Goal: Task Accomplishment & Management: Manage account settings

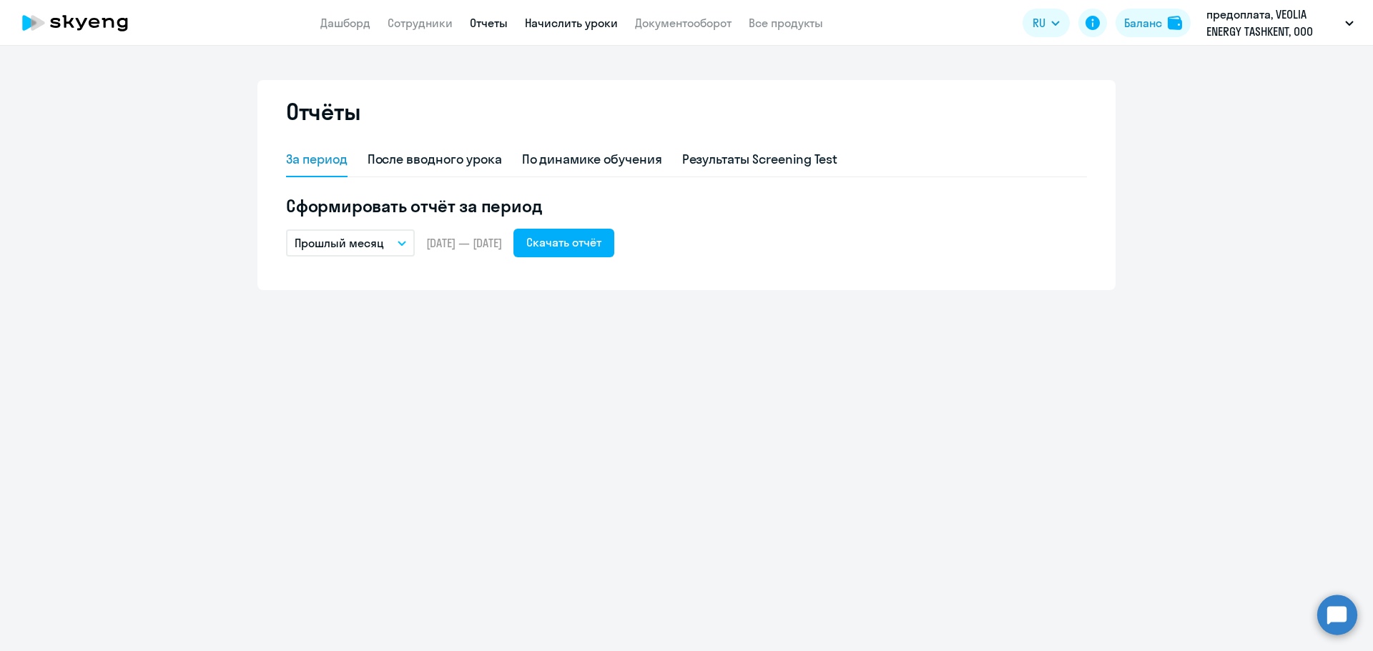
click at [561, 21] on link "Начислить уроки" at bounding box center [571, 23] width 93 height 14
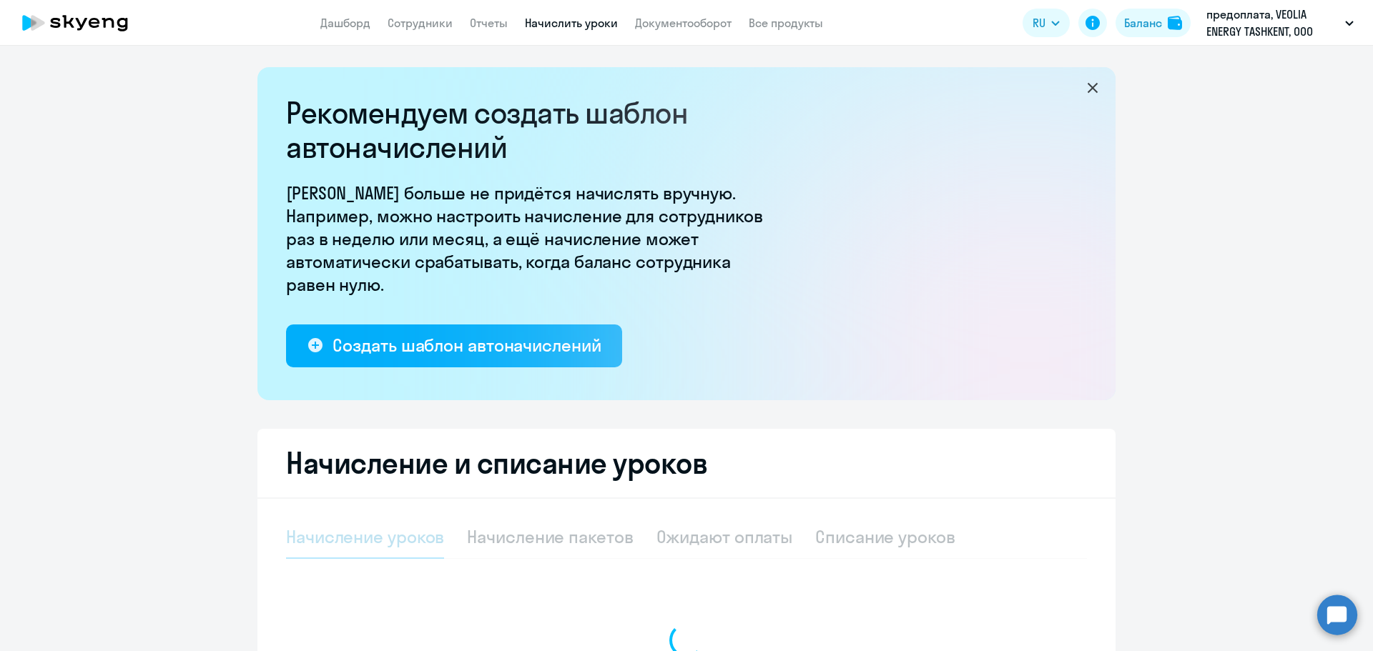
select select "10"
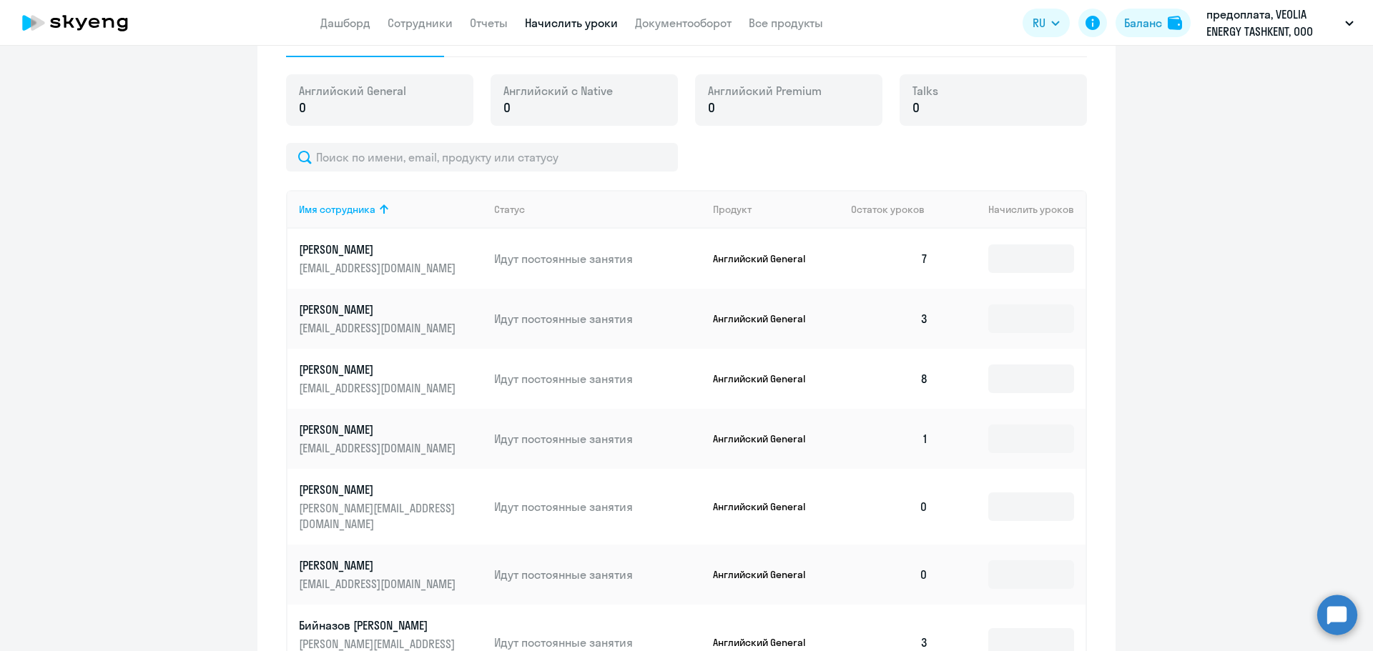
scroll to position [500, 0]
click at [1023, 256] on input at bounding box center [1031, 260] width 86 height 29
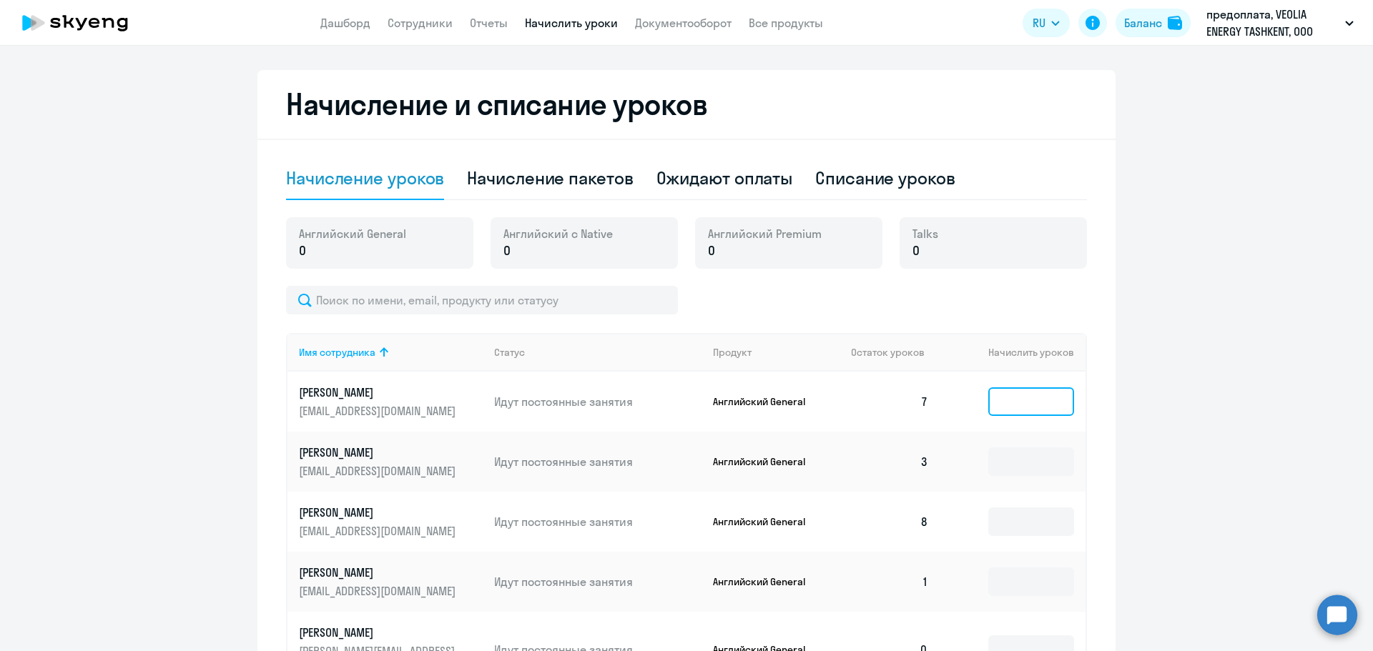
scroll to position [357, 0]
click at [565, 177] on div "Начисление пакетов" at bounding box center [550, 179] width 166 height 23
select select "10"
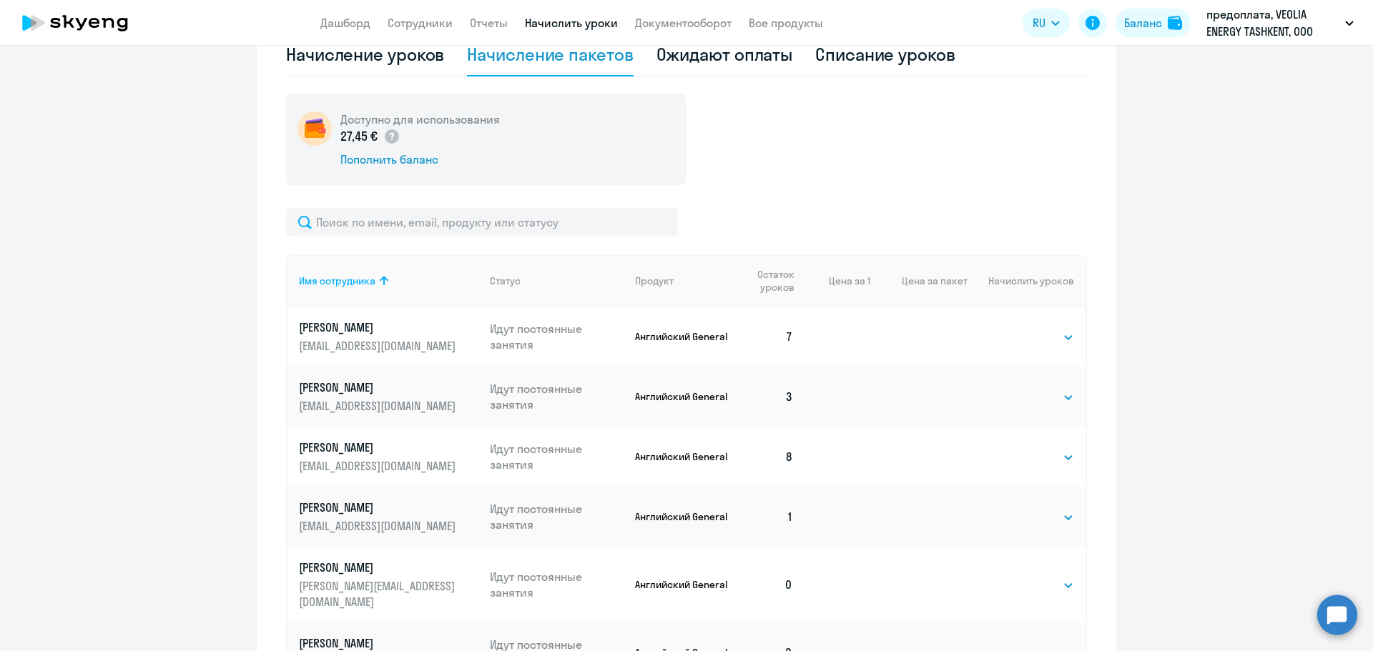
scroll to position [500, 0]
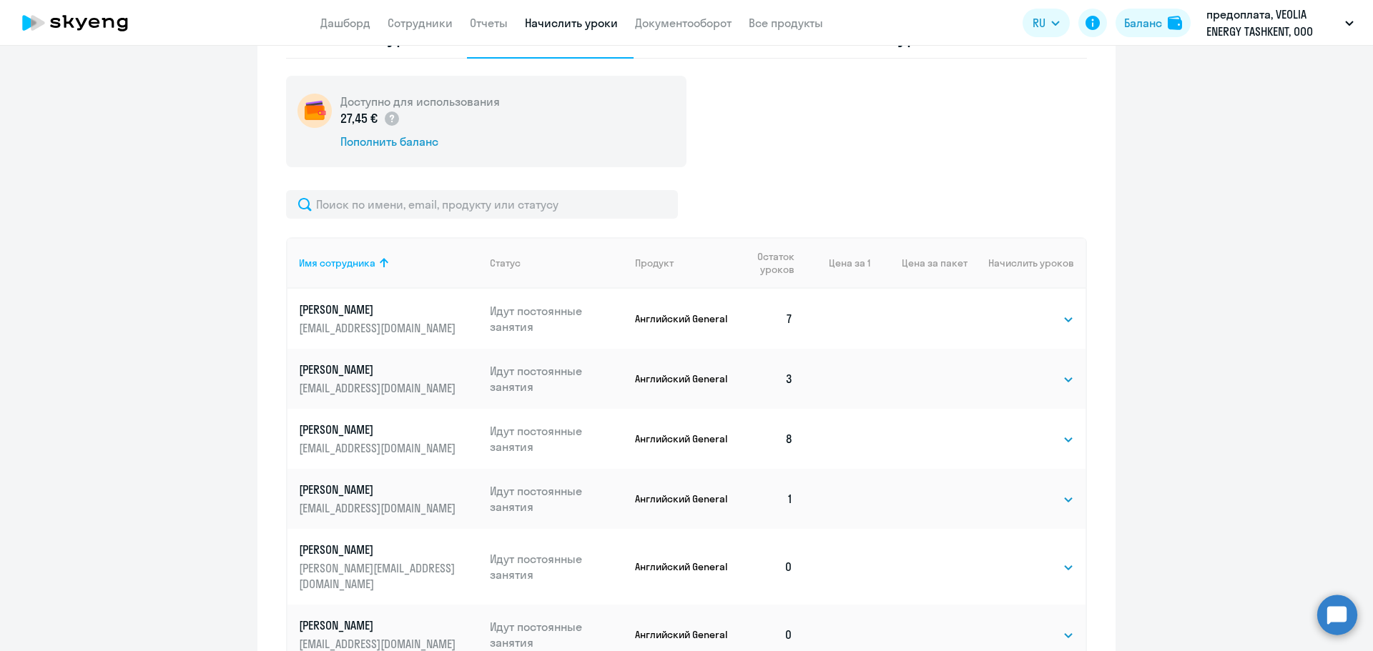
click at [1076, 324] on td "Выбрать 4 8 16 32 64 96 128 Выбрать" at bounding box center [1026, 319] width 118 height 60
click at [1048, 318] on select "Выбрать 4 8 16 32 64 96 128" at bounding box center [1044, 319] width 59 height 17
click at [1047, 318] on select "Выбрать 4 8 16 32 64 96 128" at bounding box center [1044, 319] width 59 height 17
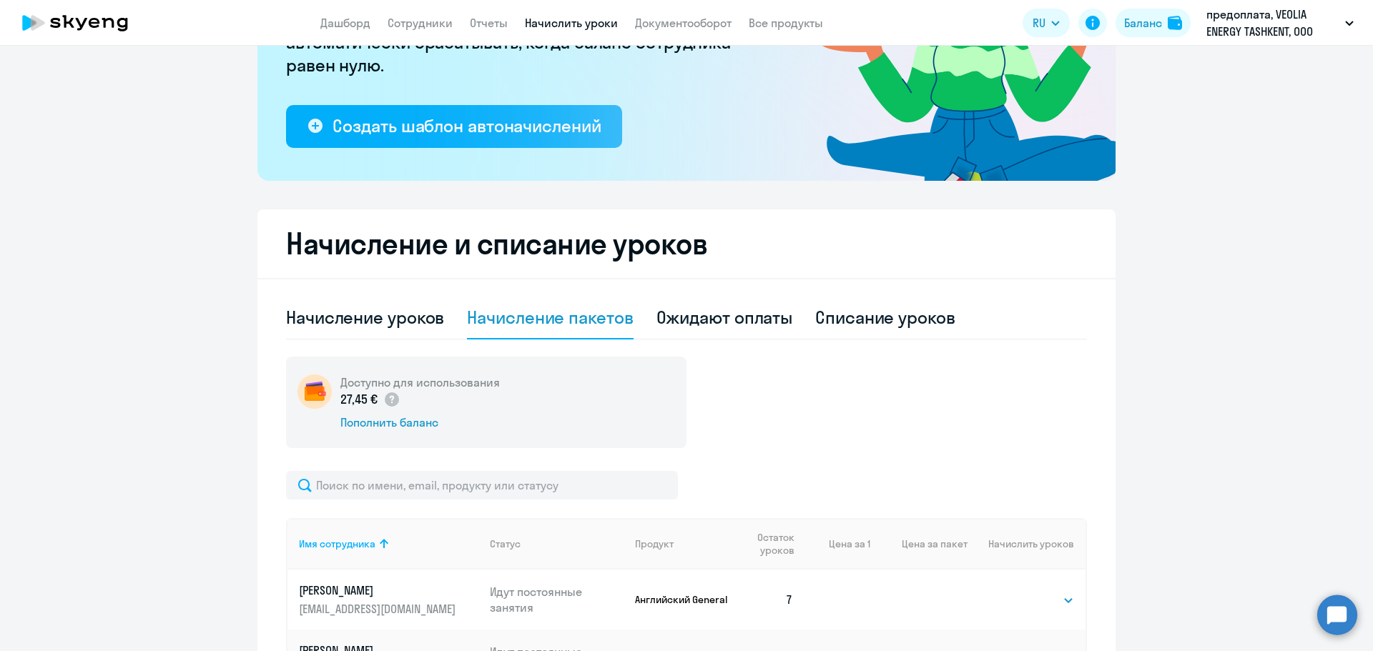
scroll to position [214, 0]
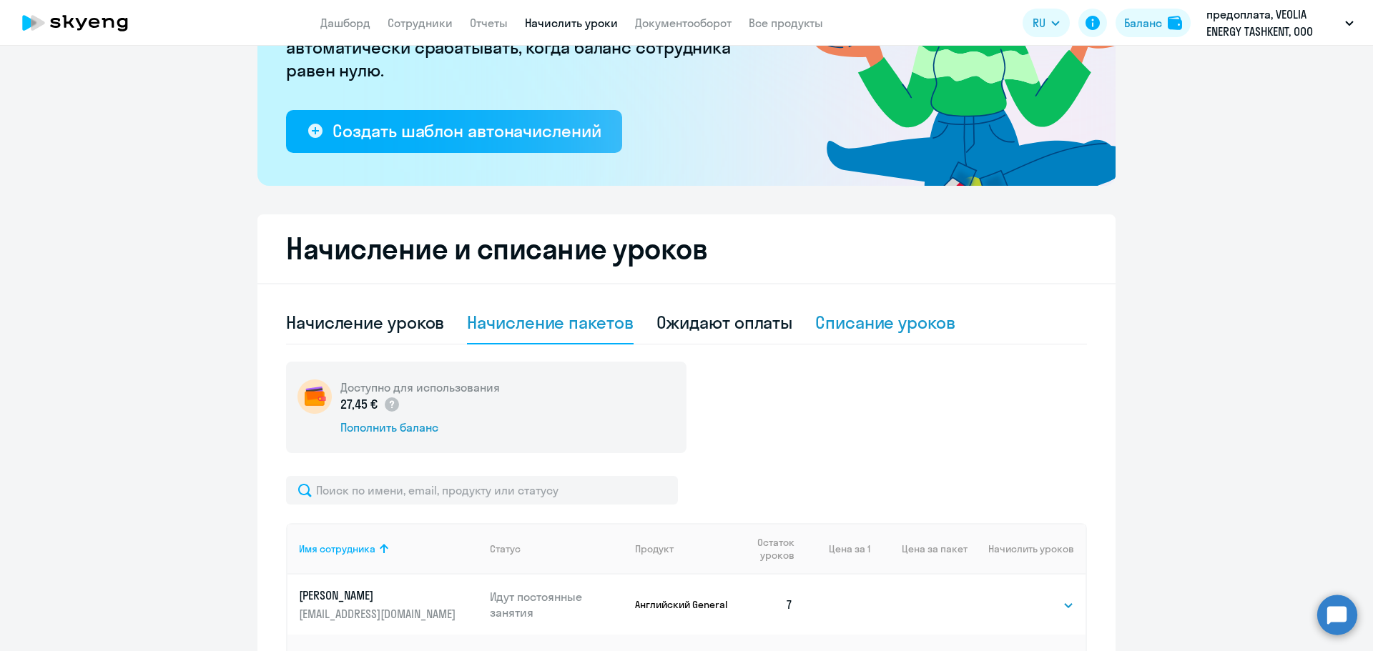
click at [848, 315] on div "Списание уроков" at bounding box center [885, 322] width 140 height 23
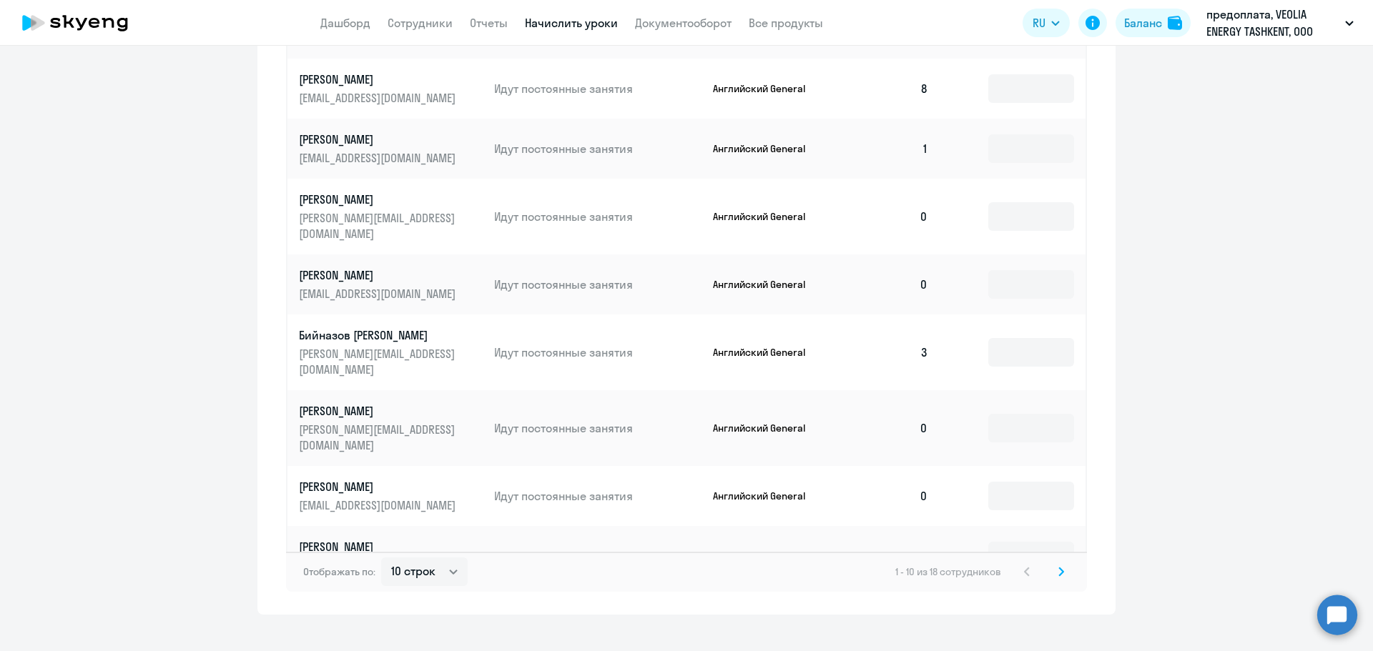
scroll to position [731, 0]
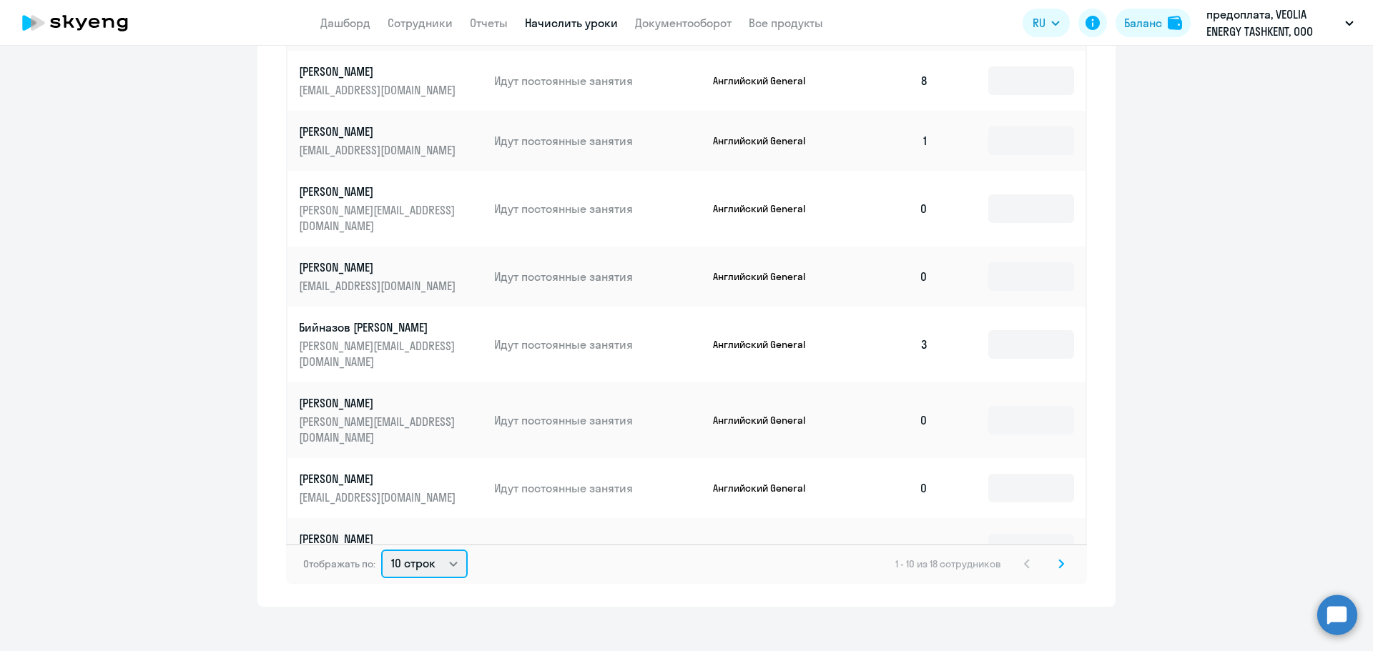
click at [406, 554] on select "10 строк 30 строк 50 строк" at bounding box center [424, 564] width 87 height 29
select select "30"
click at [381, 550] on select "10 строк 30 строк 50 строк" at bounding box center [424, 564] width 87 height 29
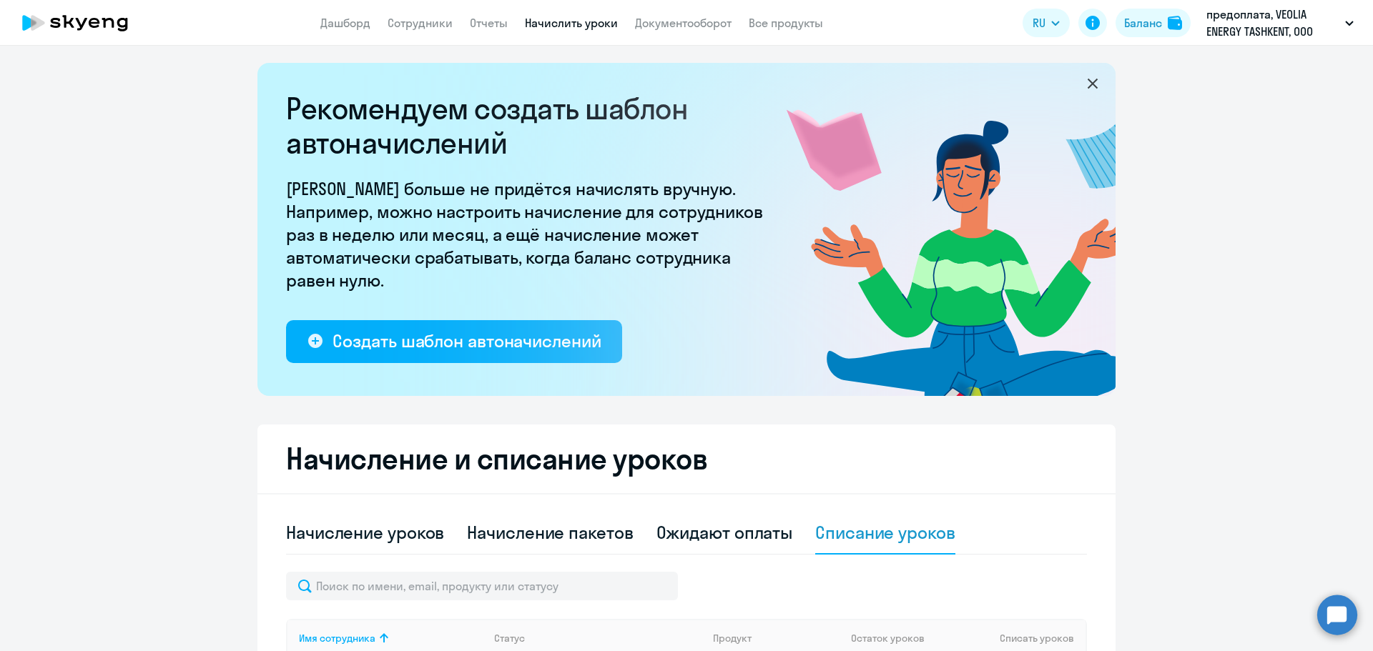
scroll to position [0, 0]
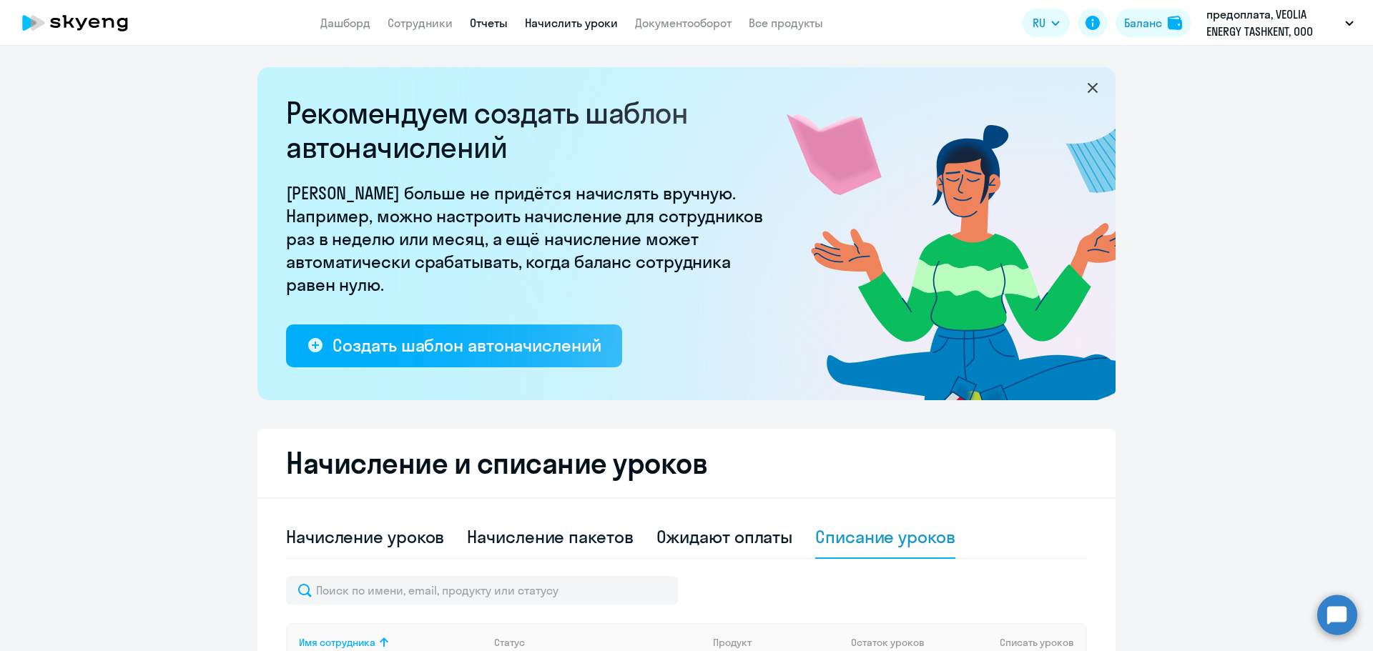
click at [486, 18] on link "Отчеты" at bounding box center [489, 23] width 38 height 14
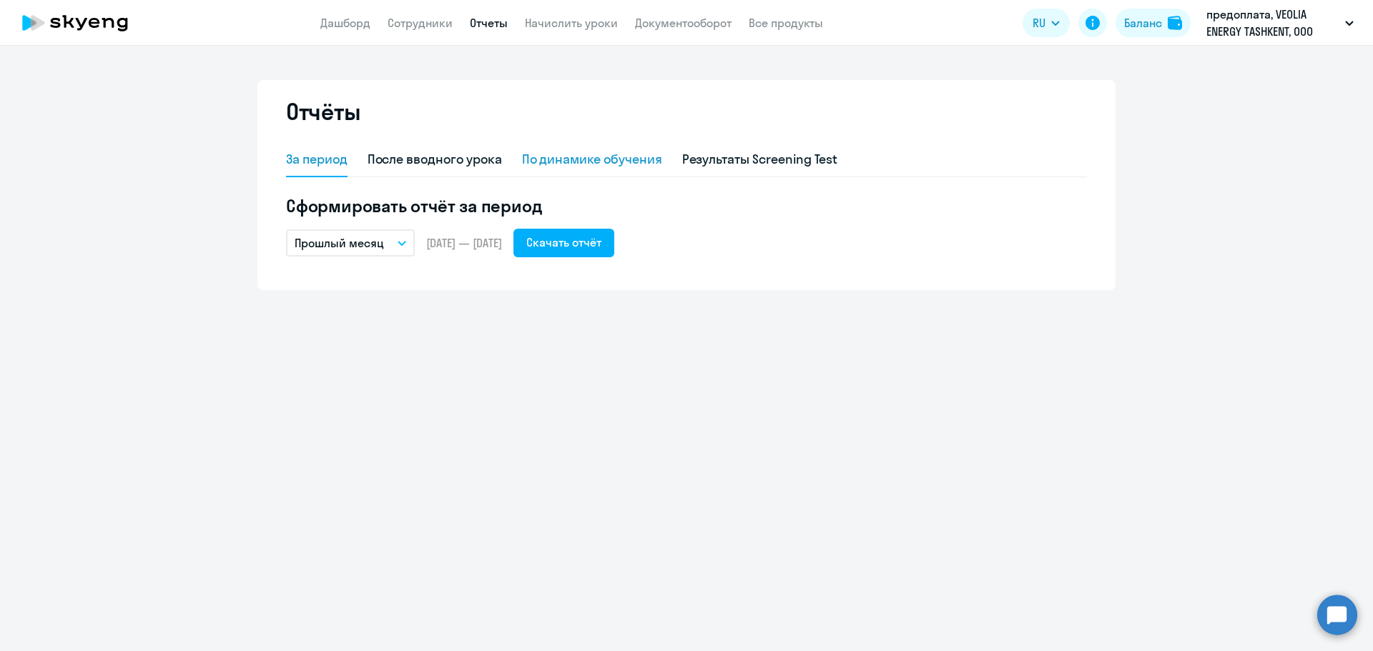
click at [585, 157] on div "По динамике обучения" at bounding box center [592, 159] width 140 height 19
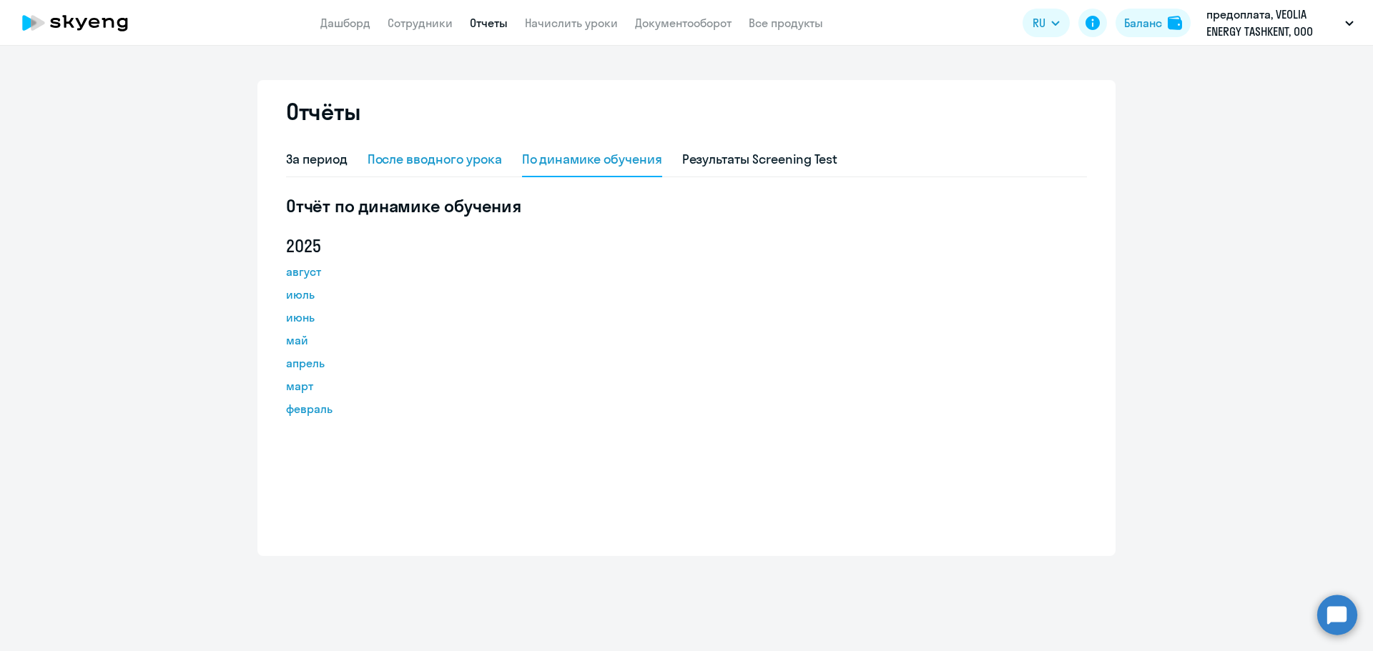
click at [485, 159] on div "После вводного урока" at bounding box center [434, 159] width 134 height 19
select select "10"
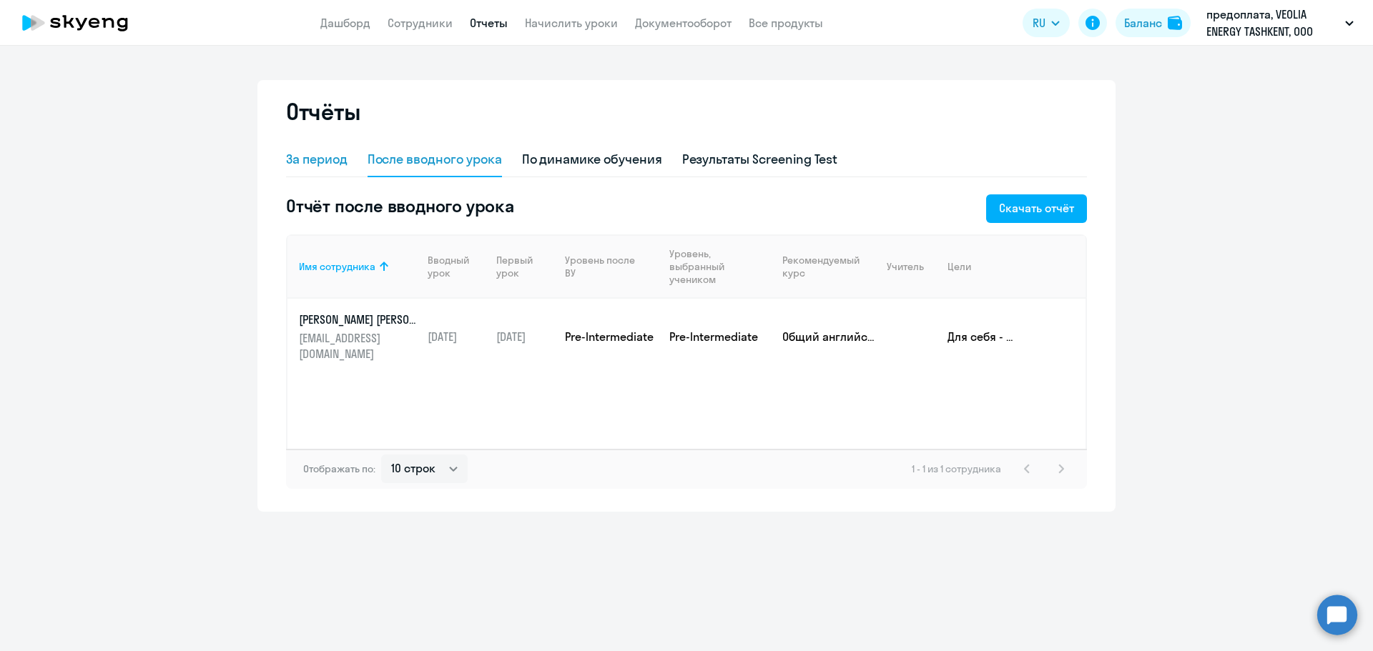
click at [337, 169] on div "За период" at bounding box center [316, 160] width 61 height 34
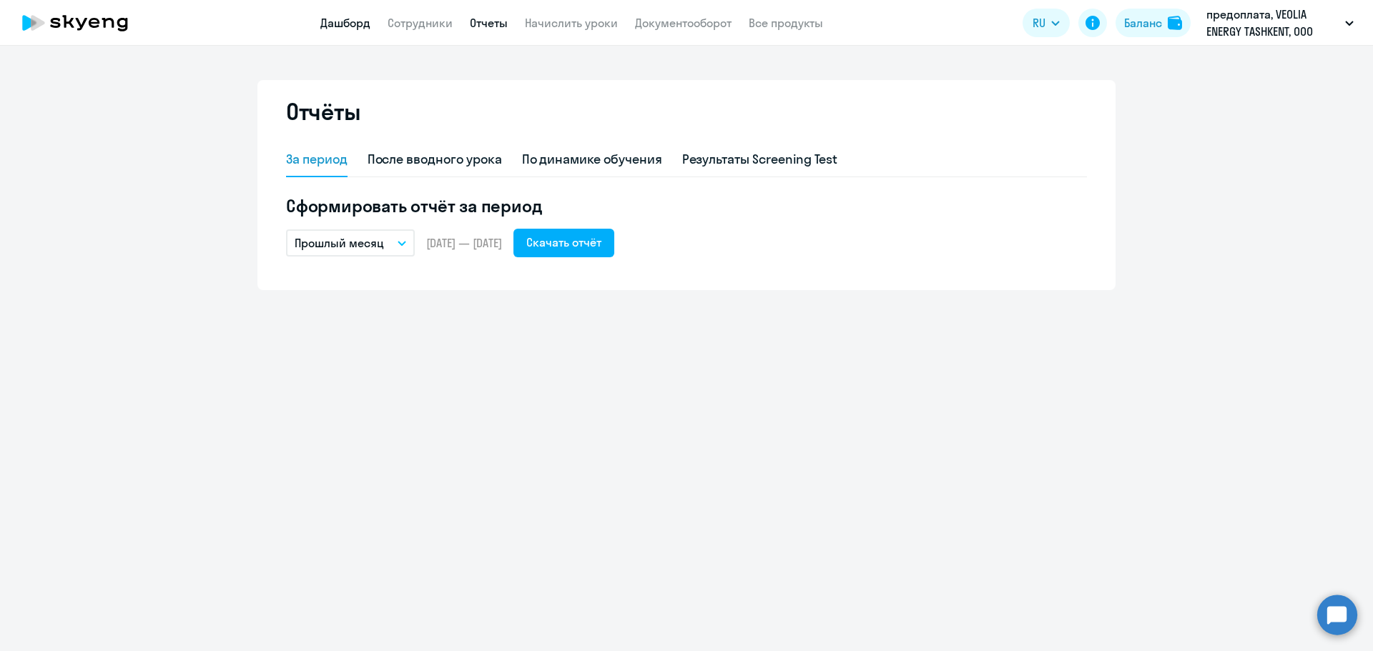
click at [369, 27] on link "Дашборд" at bounding box center [345, 23] width 50 height 14
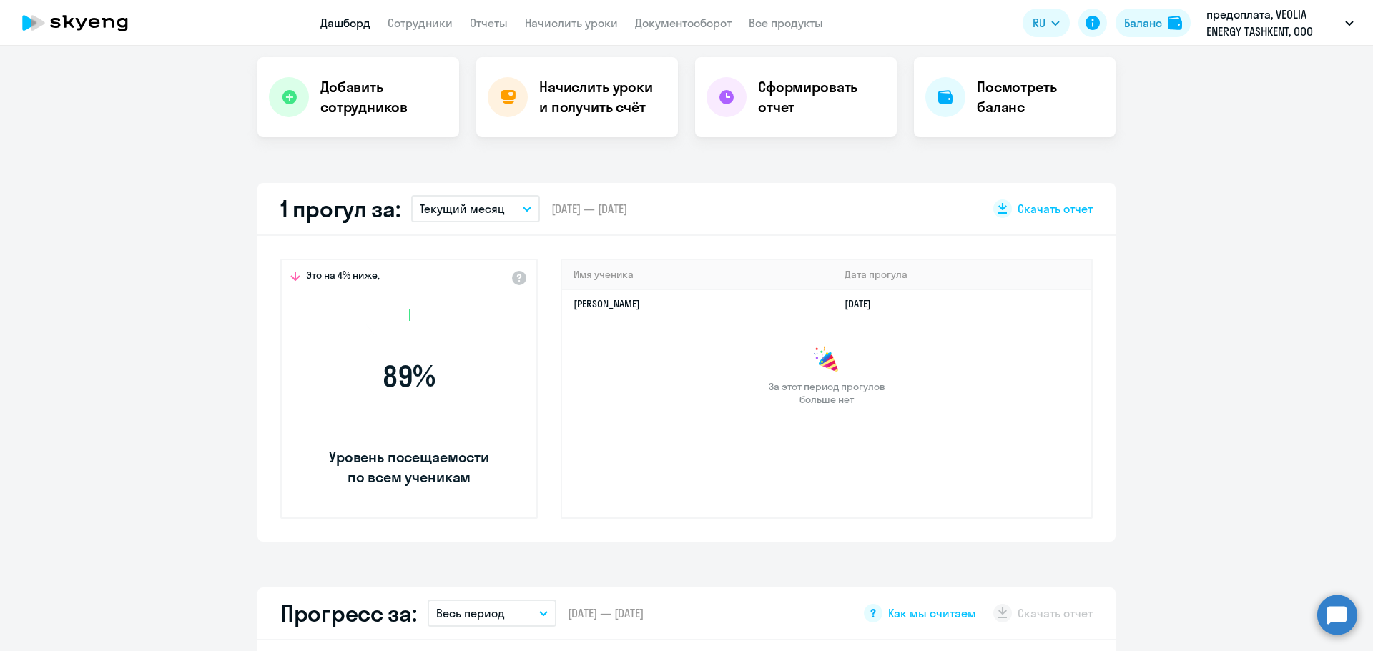
select select "30"
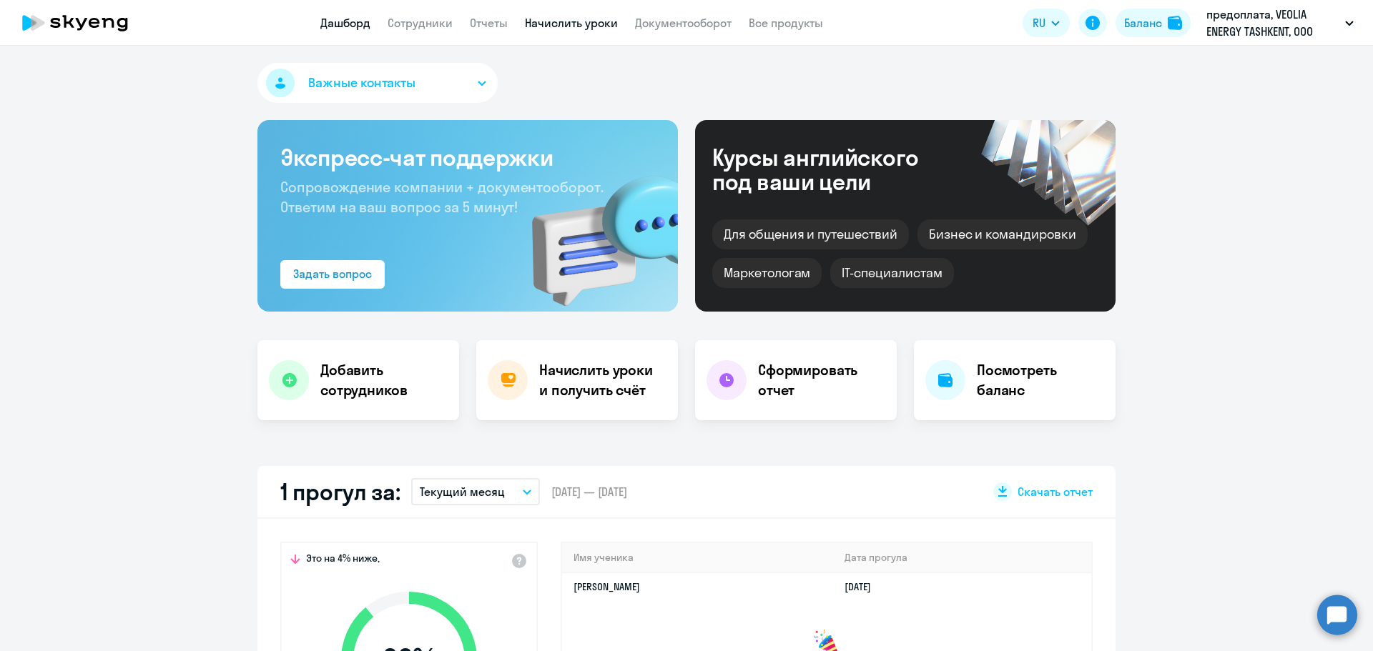
click at [587, 28] on link "Начислить уроки" at bounding box center [571, 23] width 93 height 14
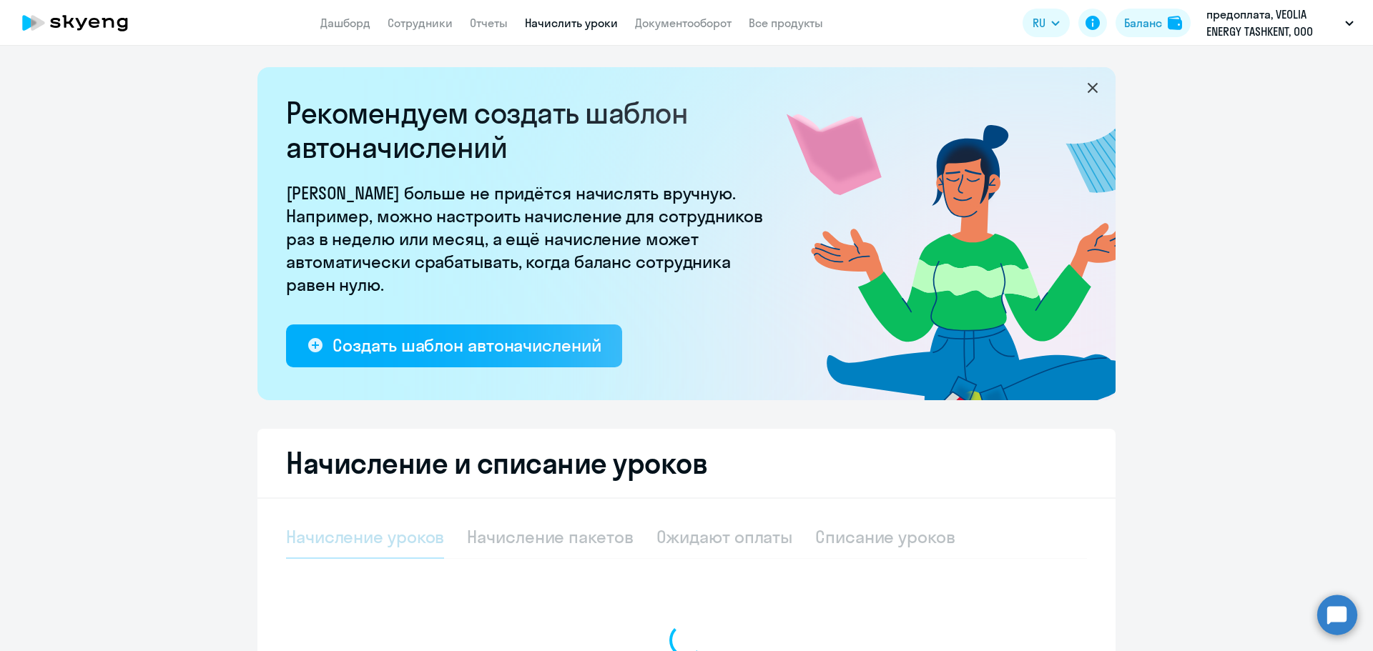
select select "10"
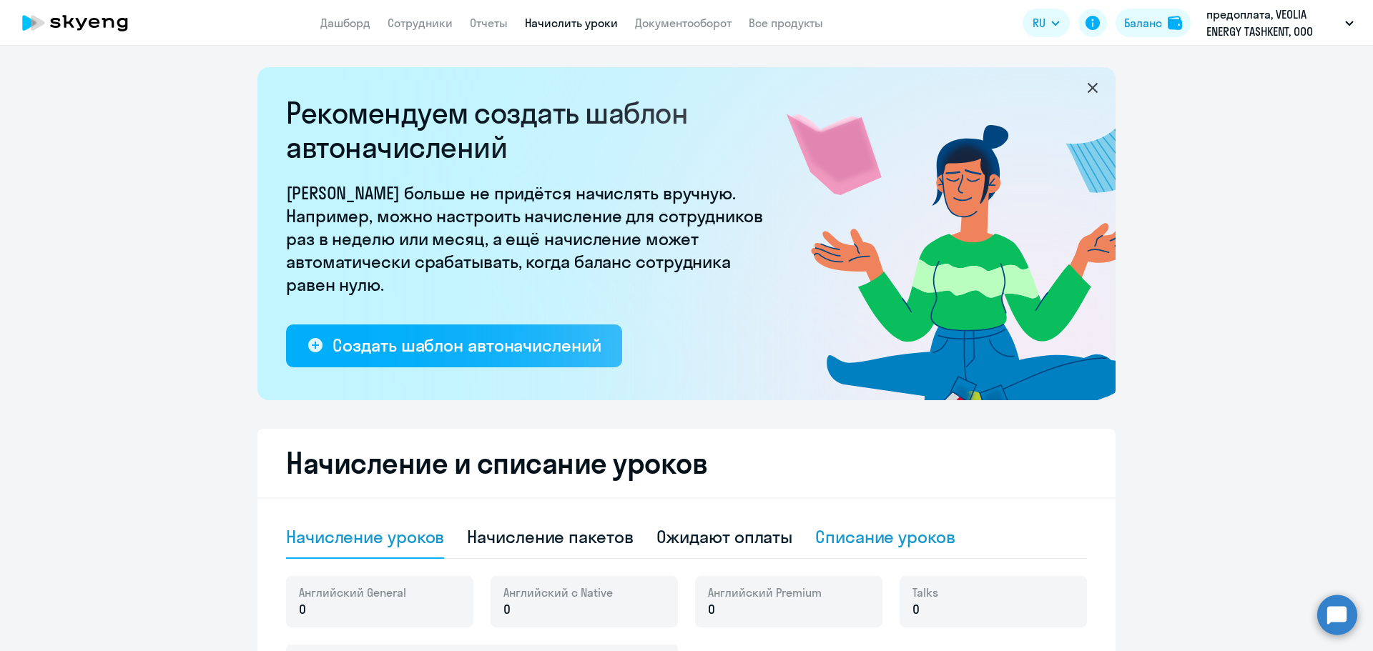
click at [868, 529] on div "Списание уроков" at bounding box center [885, 536] width 140 height 23
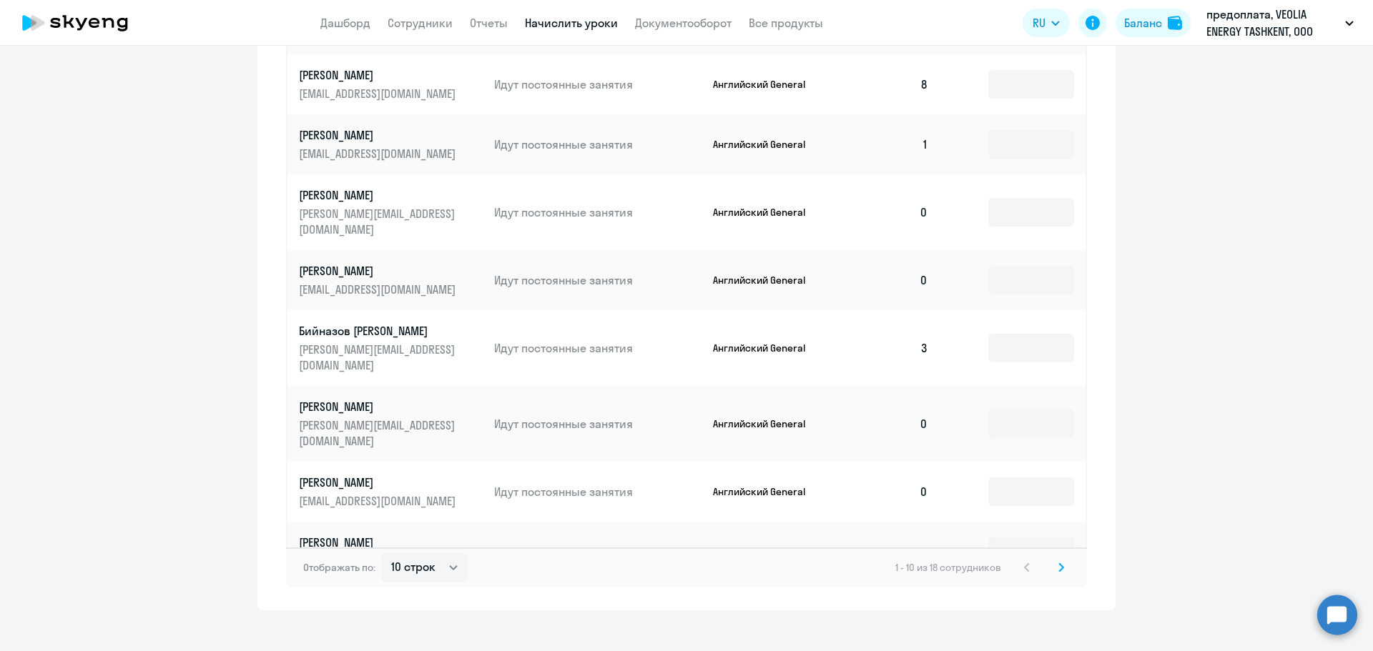
scroll to position [731, 0]
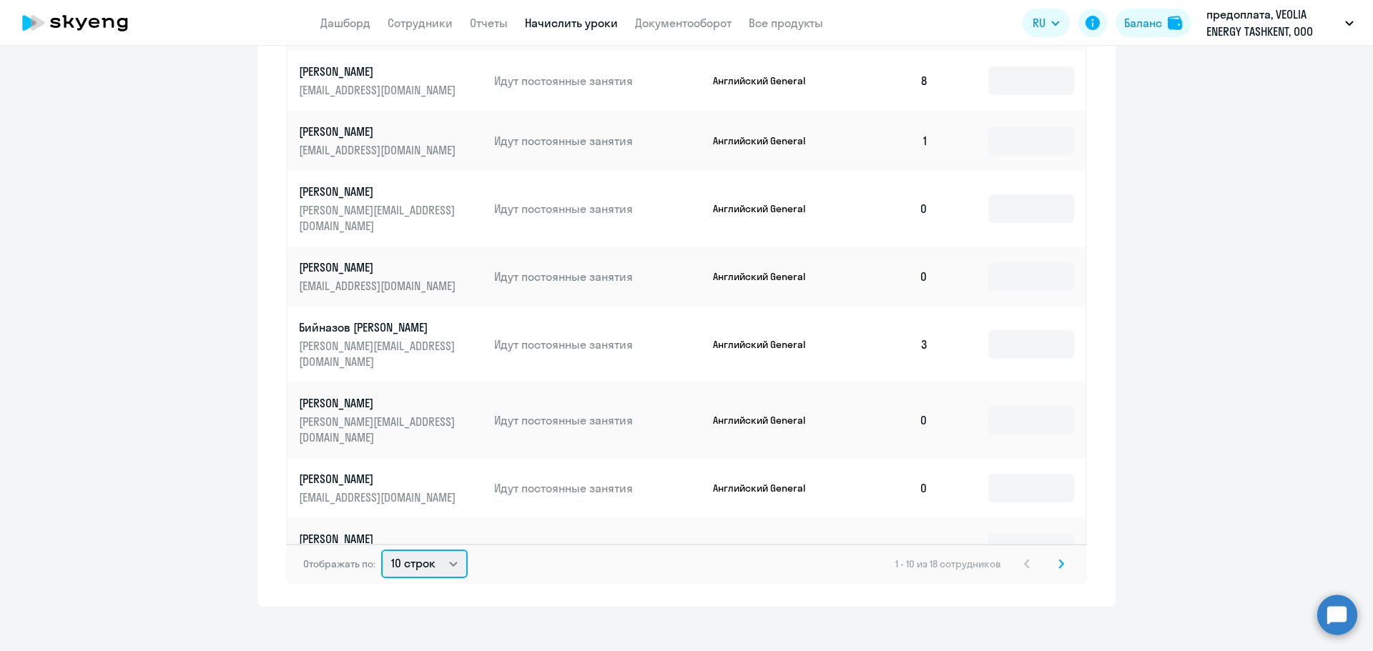
click at [397, 558] on select "10 строк 30 строк 50 строк" at bounding box center [424, 564] width 87 height 29
select select "30"
click at [381, 550] on select "10 строк 30 строк 50 строк" at bounding box center [424, 564] width 87 height 29
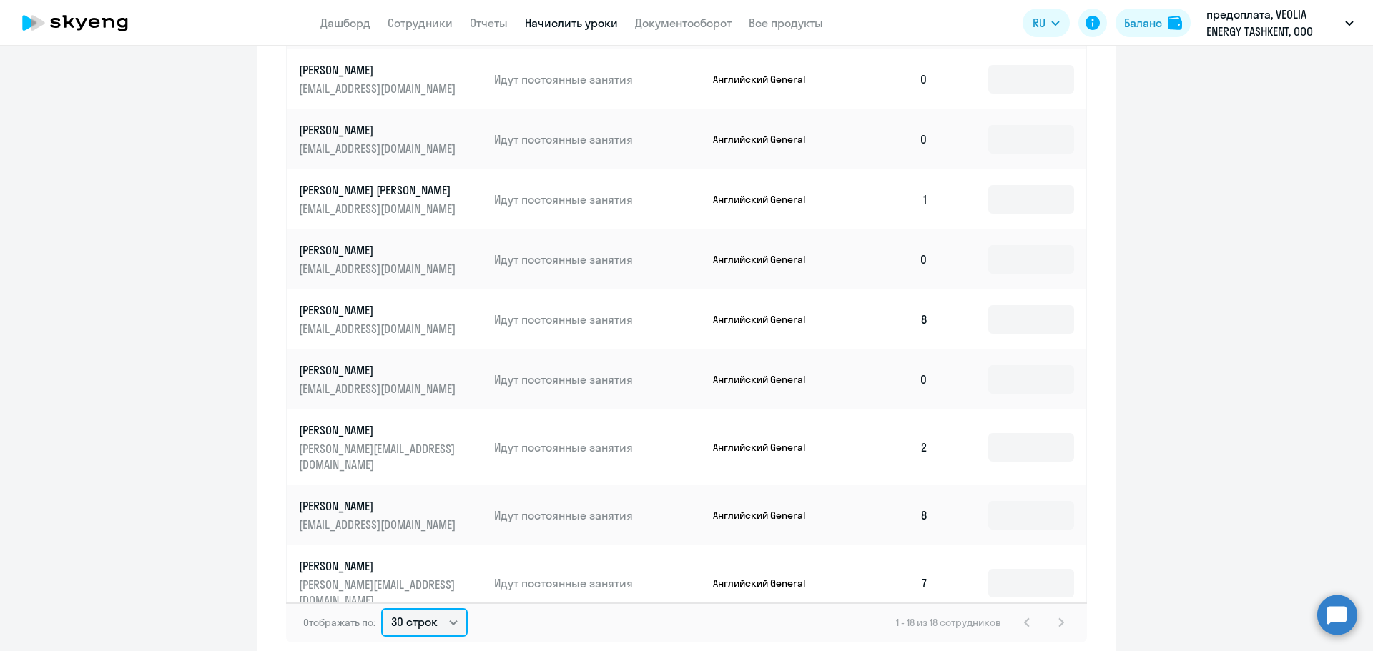
scroll to position [744, 0]
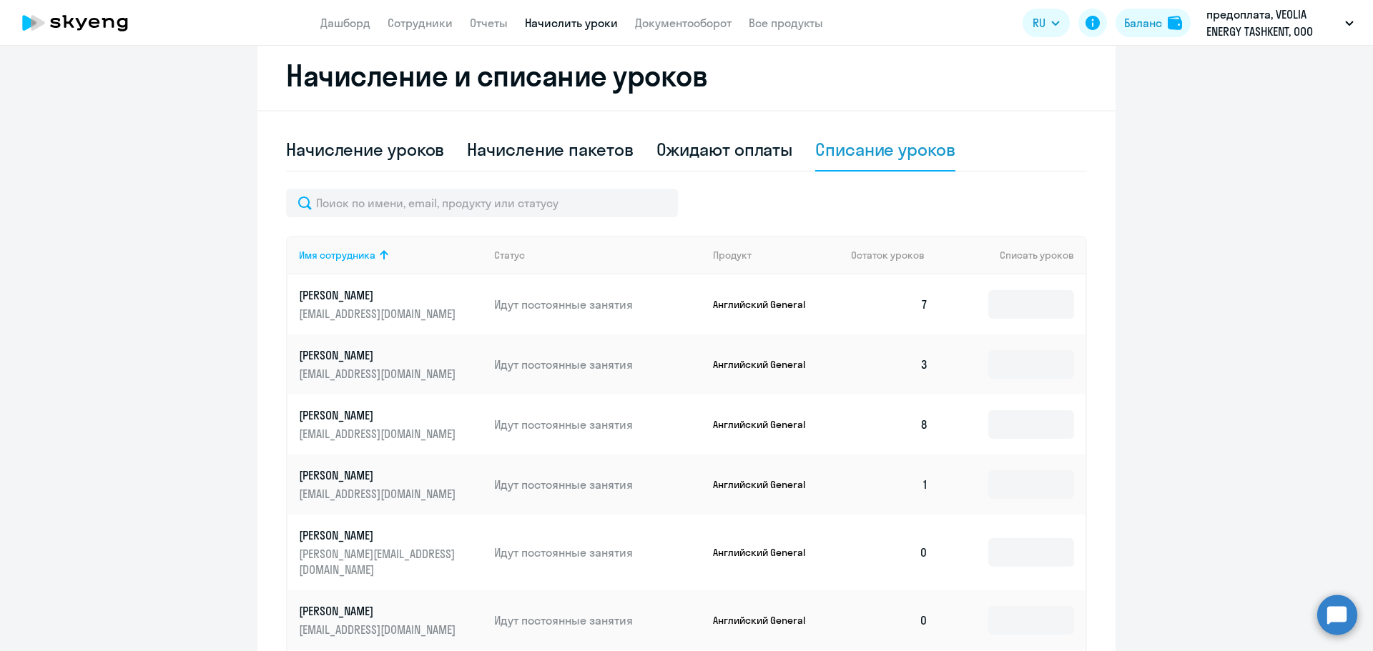
scroll to position [387, 0]
click at [1016, 303] on input at bounding box center [1031, 305] width 86 height 29
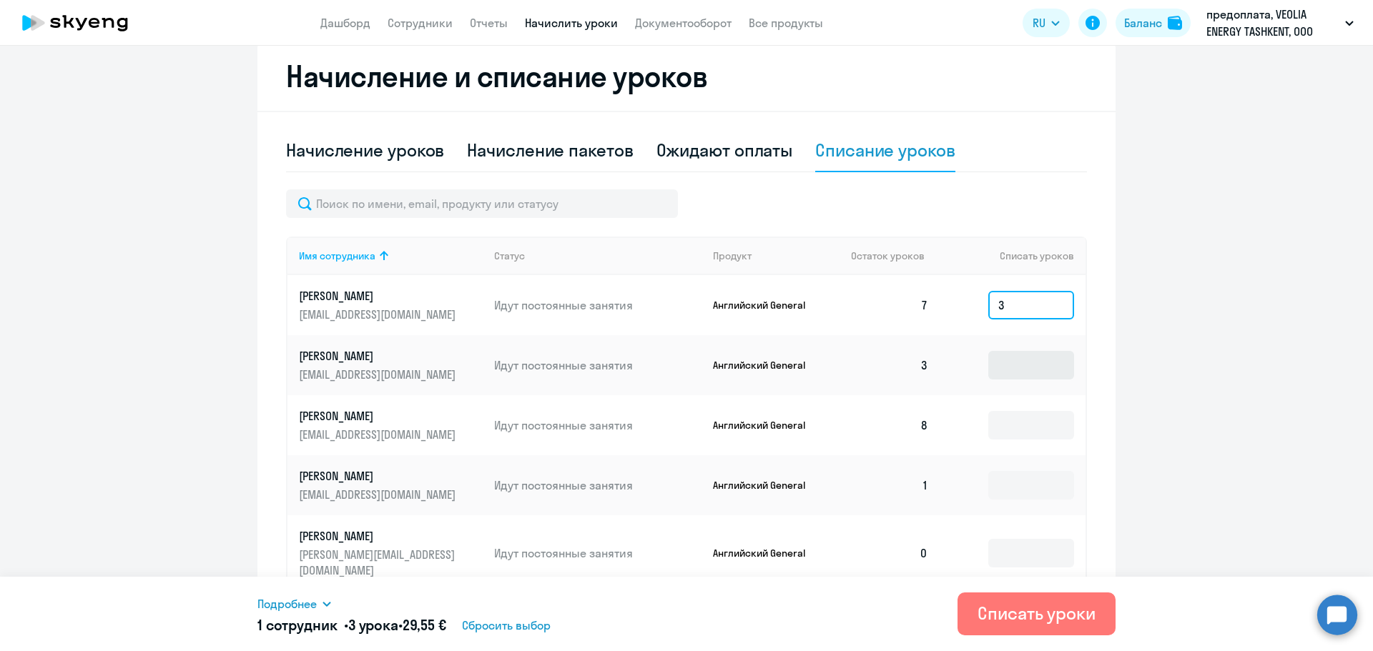
scroll to position [71, 0]
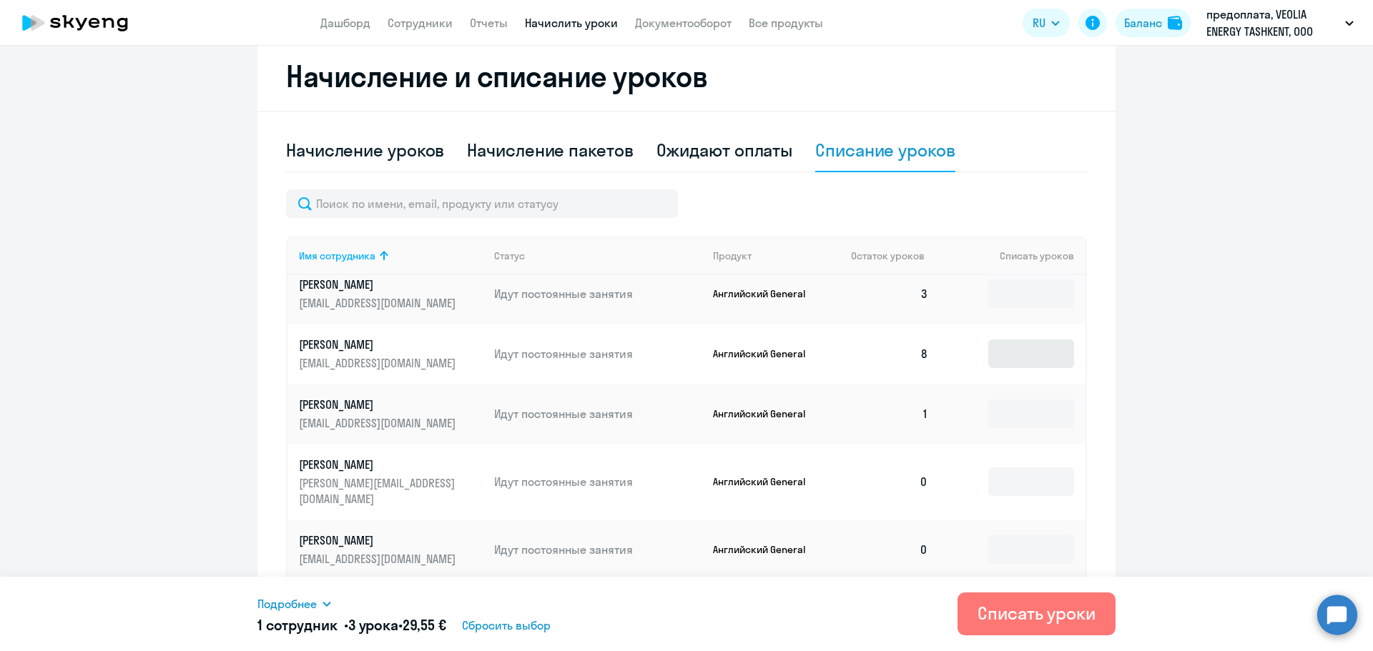
type input "3"
click at [994, 362] on input at bounding box center [1031, 354] width 86 height 29
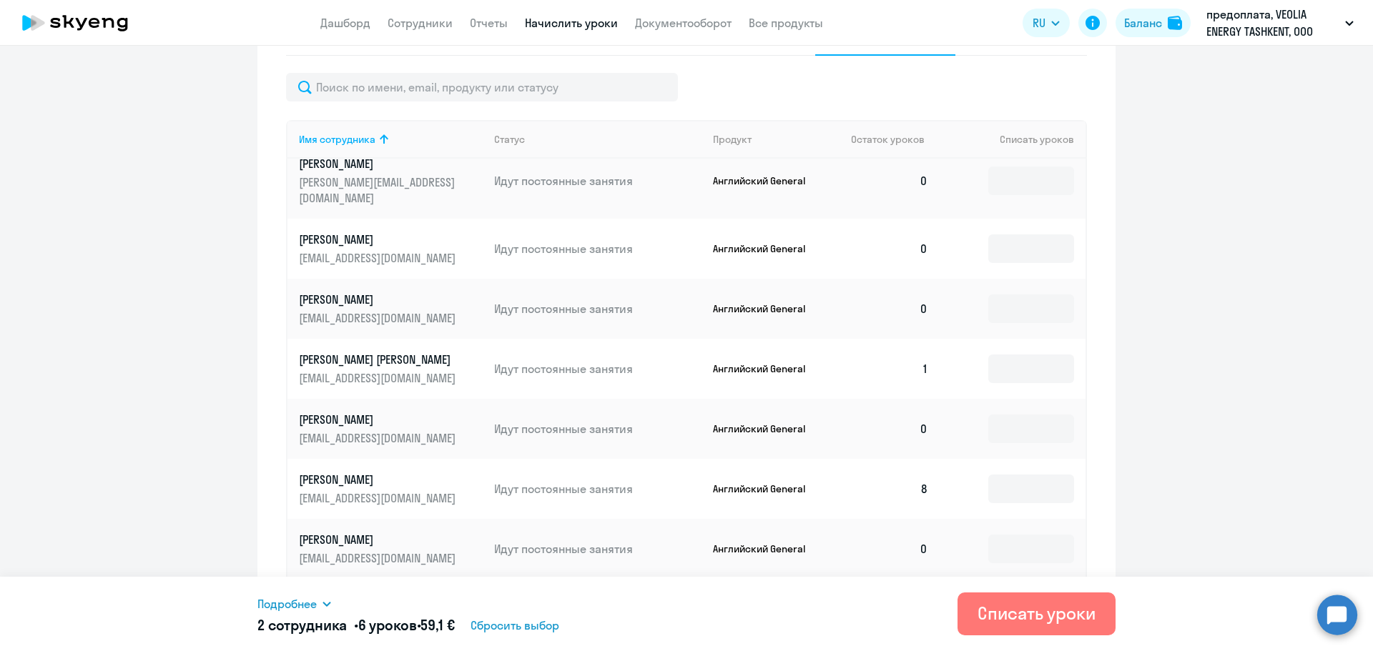
scroll to position [530, 0]
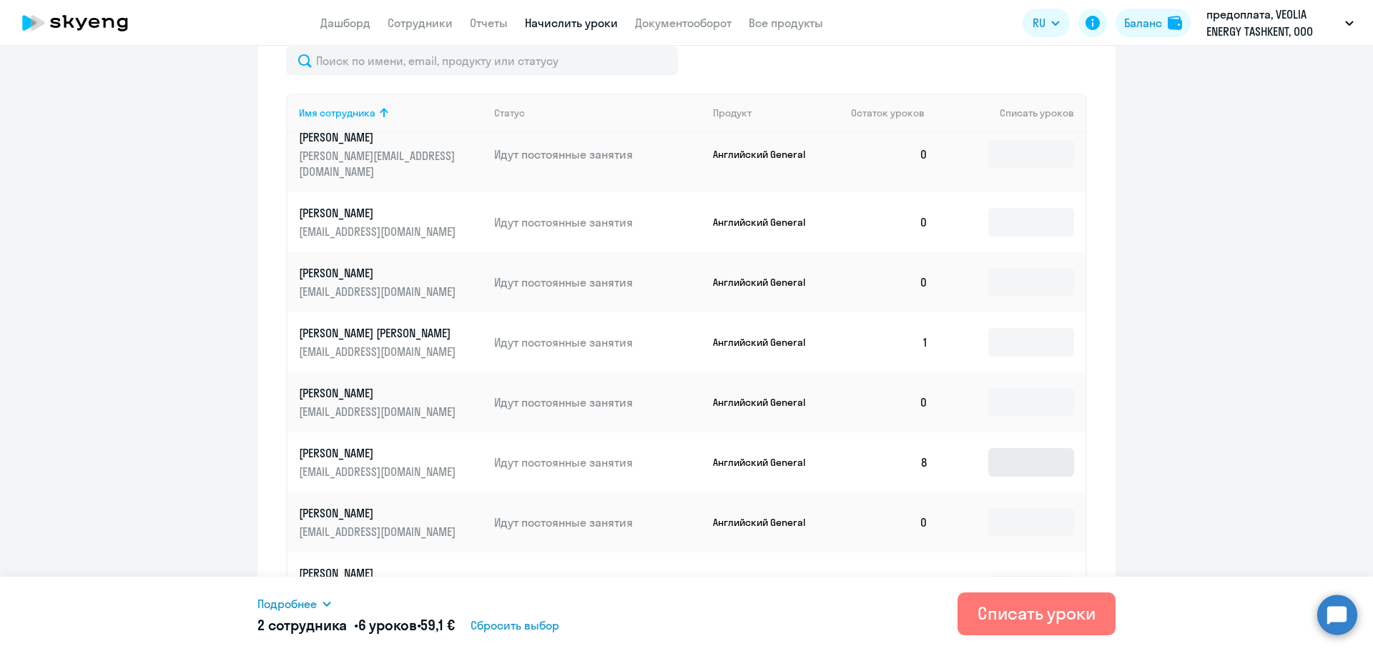
type input "3"
click at [1002, 448] on input at bounding box center [1031, 462] width 86 height 29
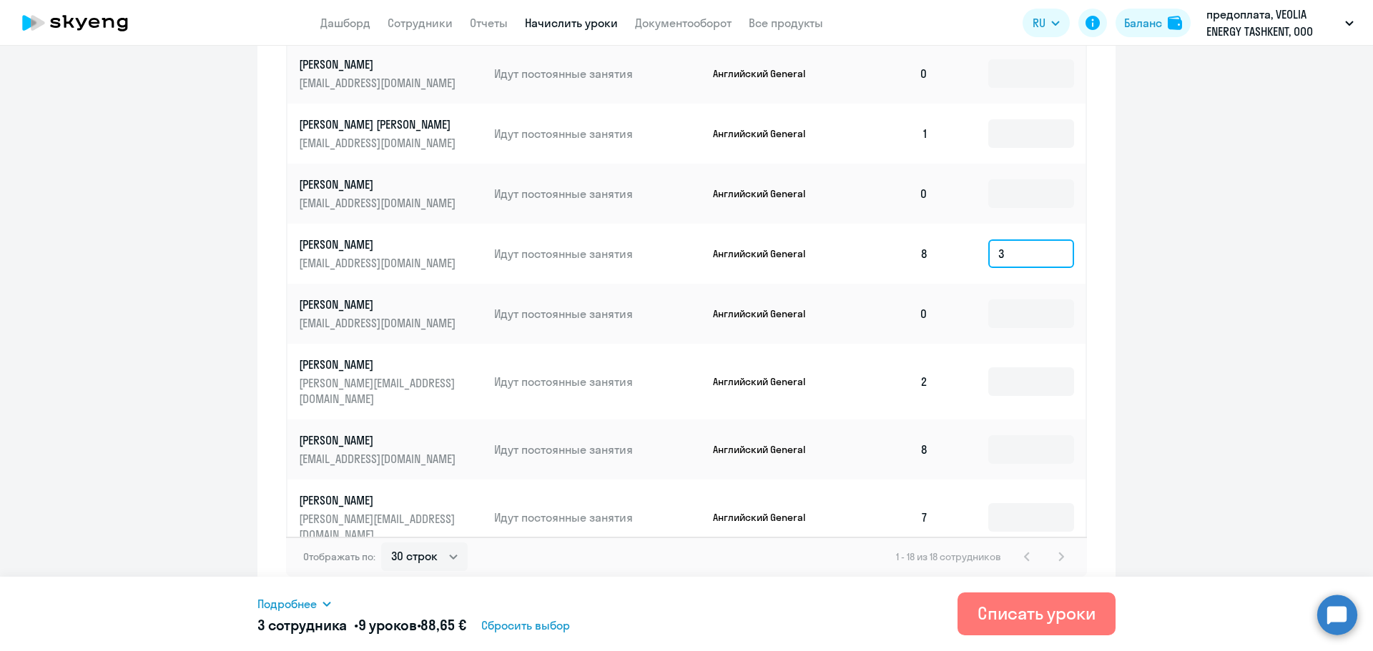
scroll to position [744, 0]
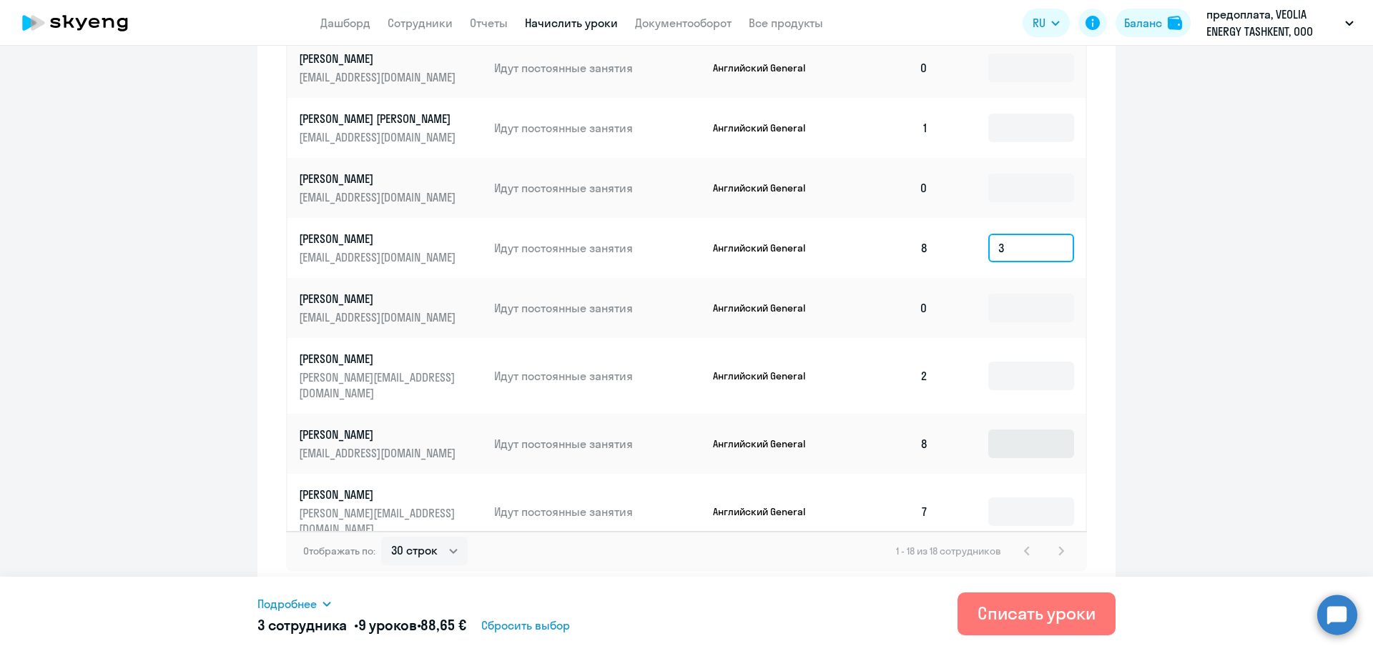
type input "3"
click at [1000, 430] on input at bounding box center [1031, 444] width 86 height 29
type input "3"
click at [1001, 498] on input at bounding box center [1031, 512] width 86 height 29
type input "2"
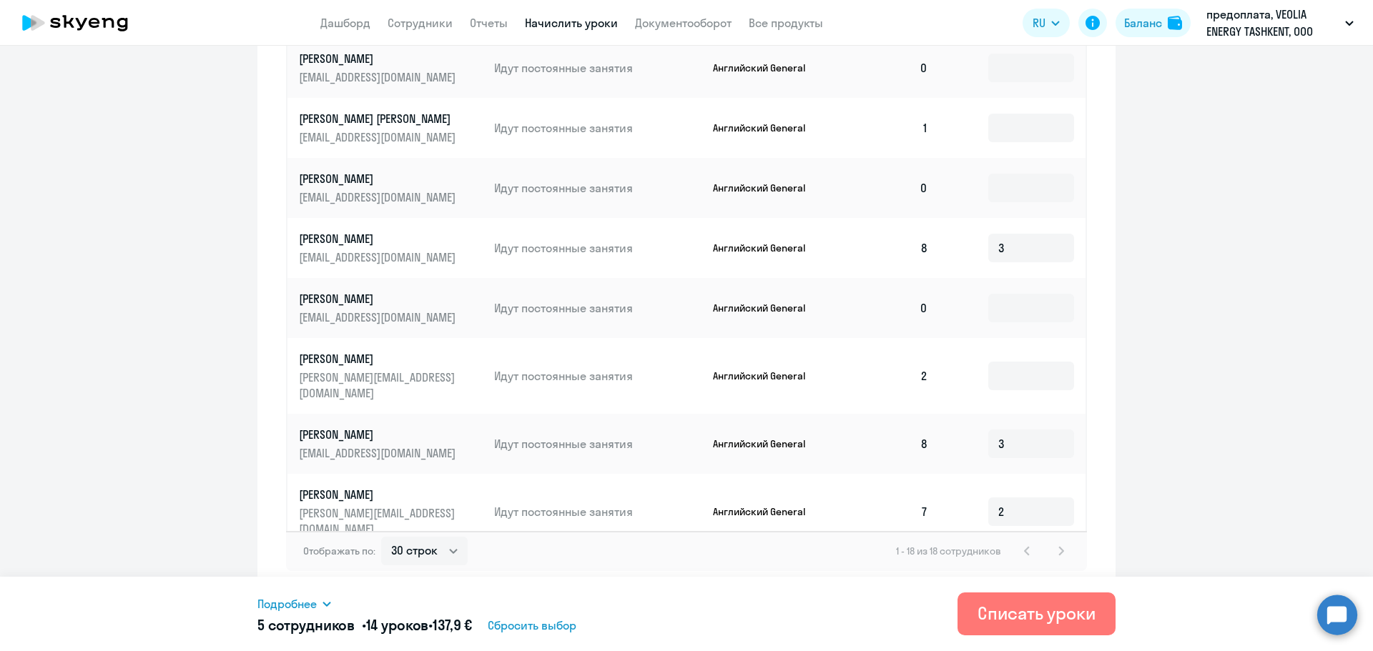
click at [1009, 565] on input at bounding box center [1031, 579] width 86 height 29
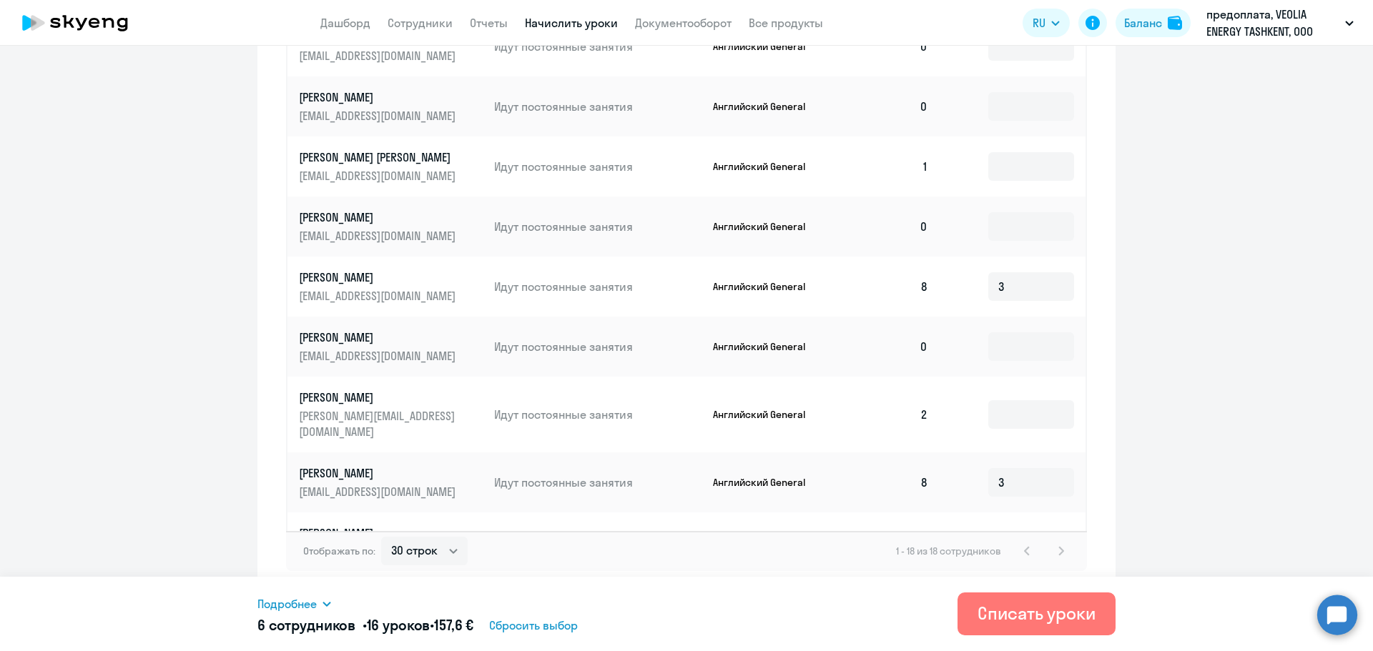
scroll to position [468, 0]
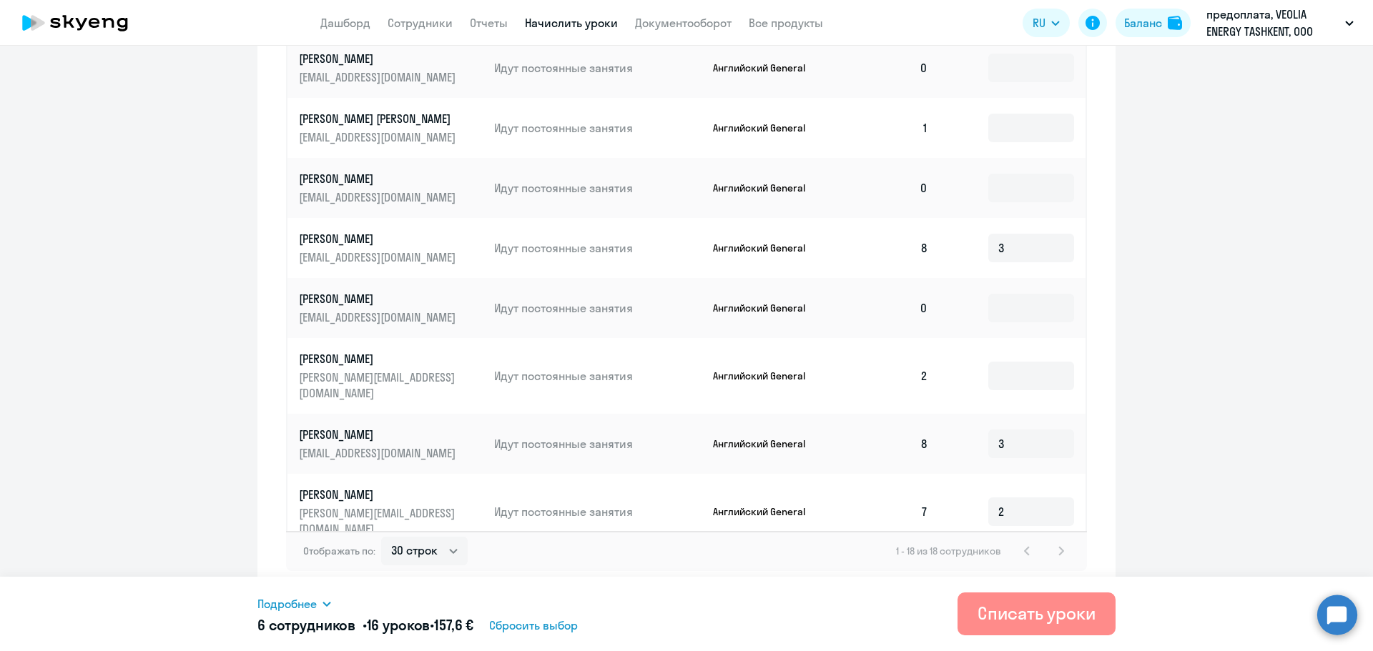
type input "2"
click at [1049, 618] on div "Списать уроки" at bounding box center [1036, 613] width 118 height 23
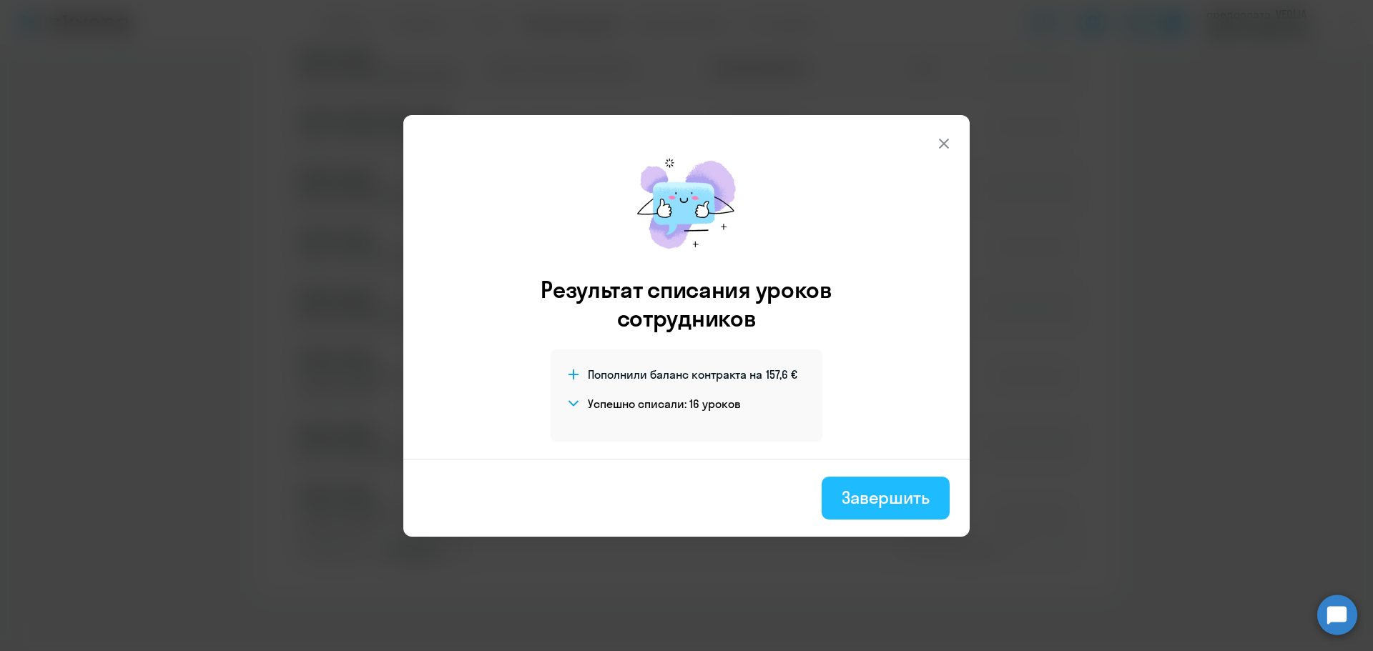
click at [889, 493] on div "Завершить" at bounding box center [885, 497] width 88 height 23
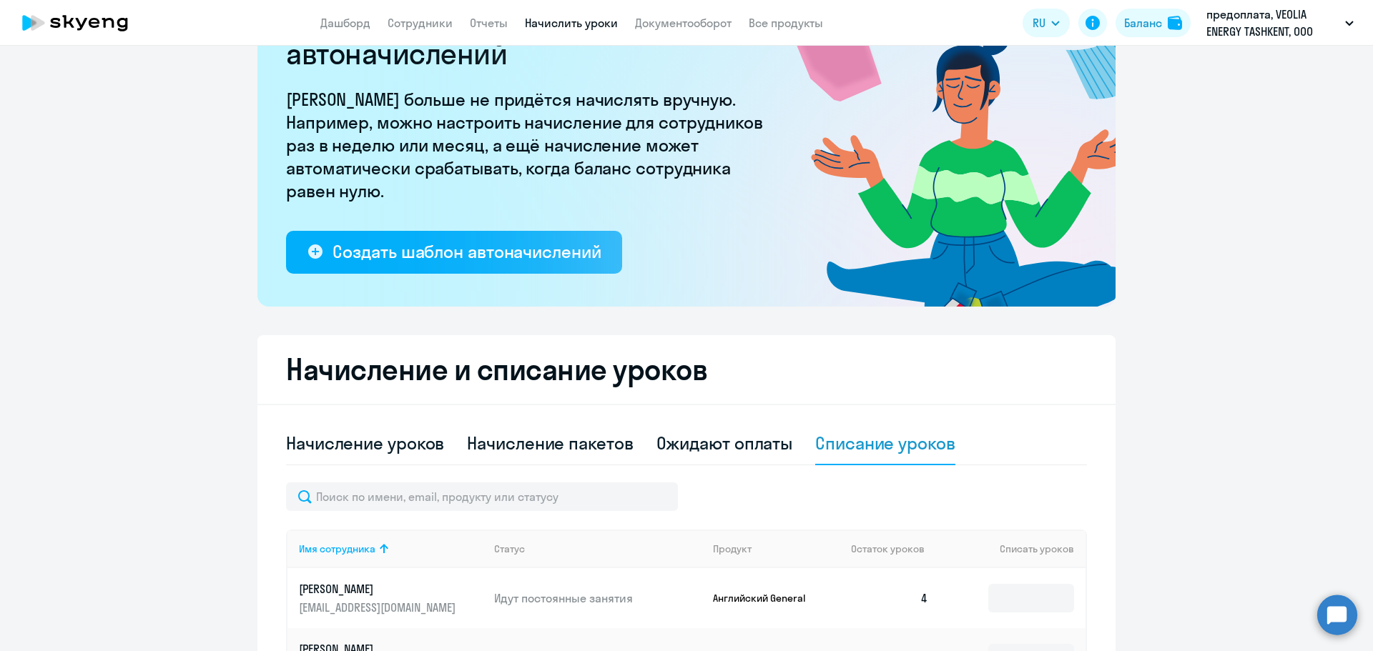
scroll to position [0, 0]
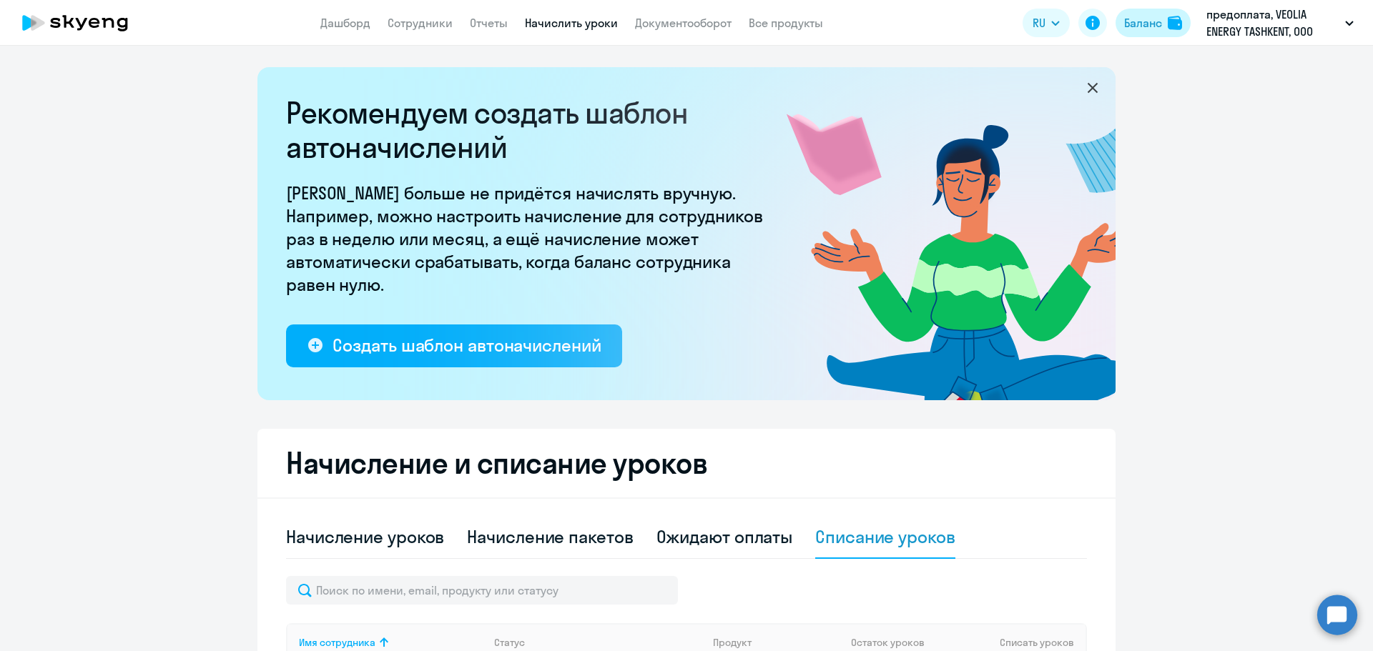
click at [1158, 29] on div "Баланс" at bounding box center [1143, 22] width 38 height 17
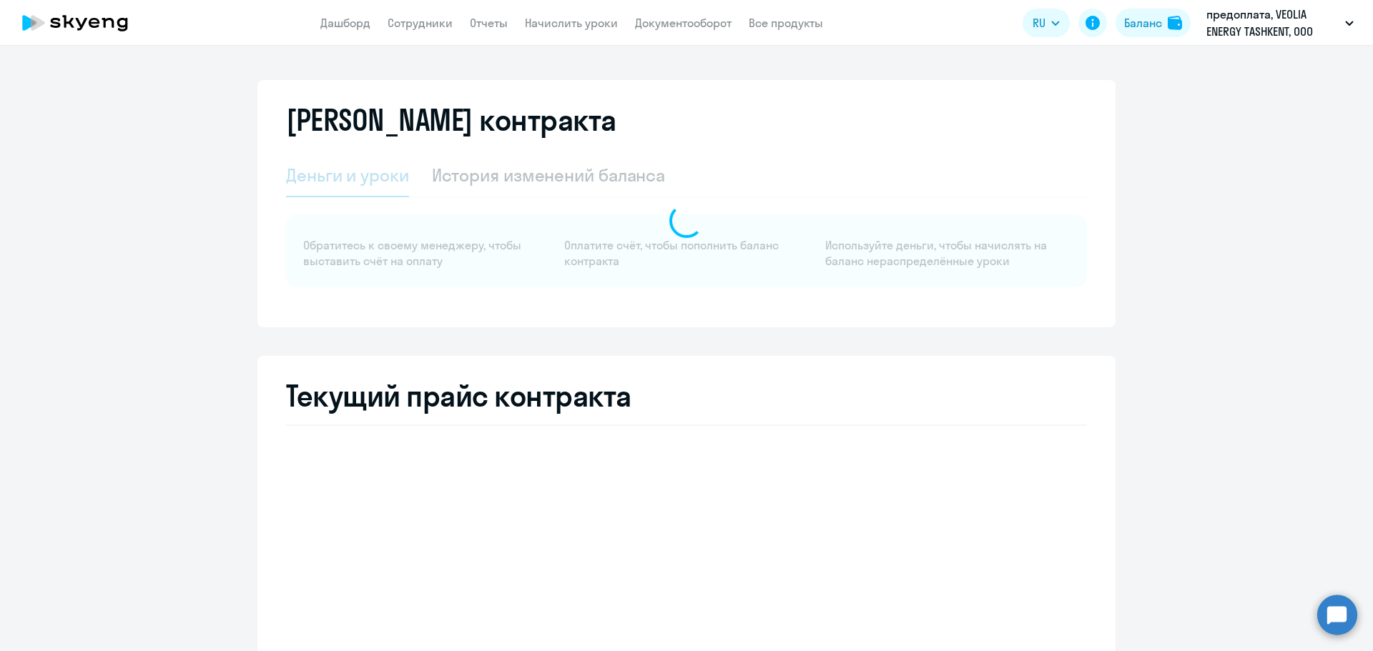
select select "english_adult_not_native_speaker"
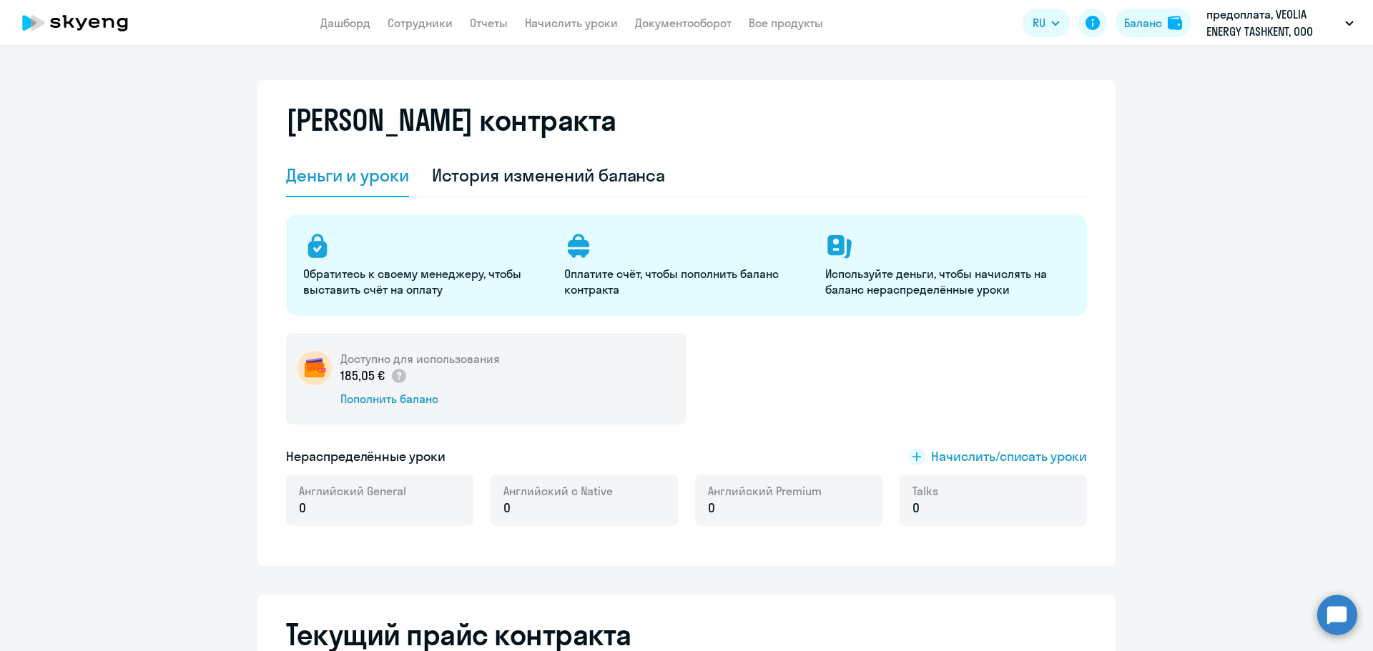
scroll to position [71, 0]
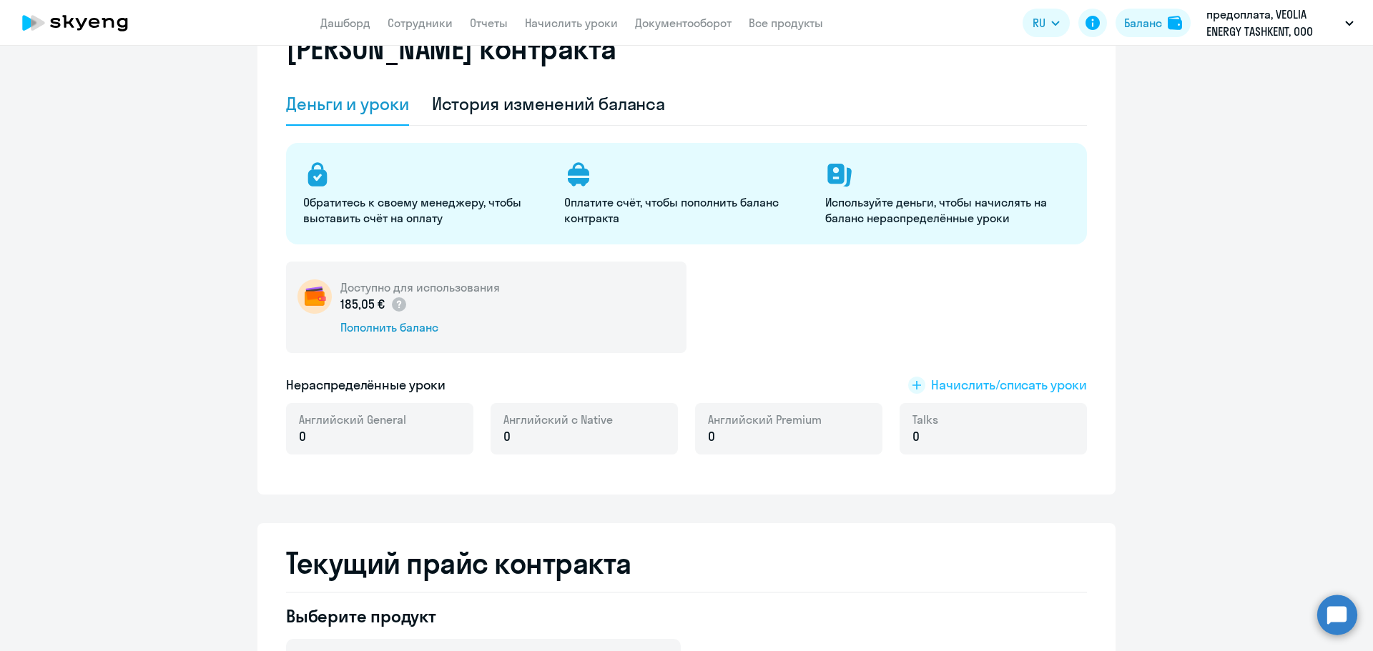
click at [934, 382] on span "Начислить/списать уроки" at bounding box center [1009, 385] width 156 height 19
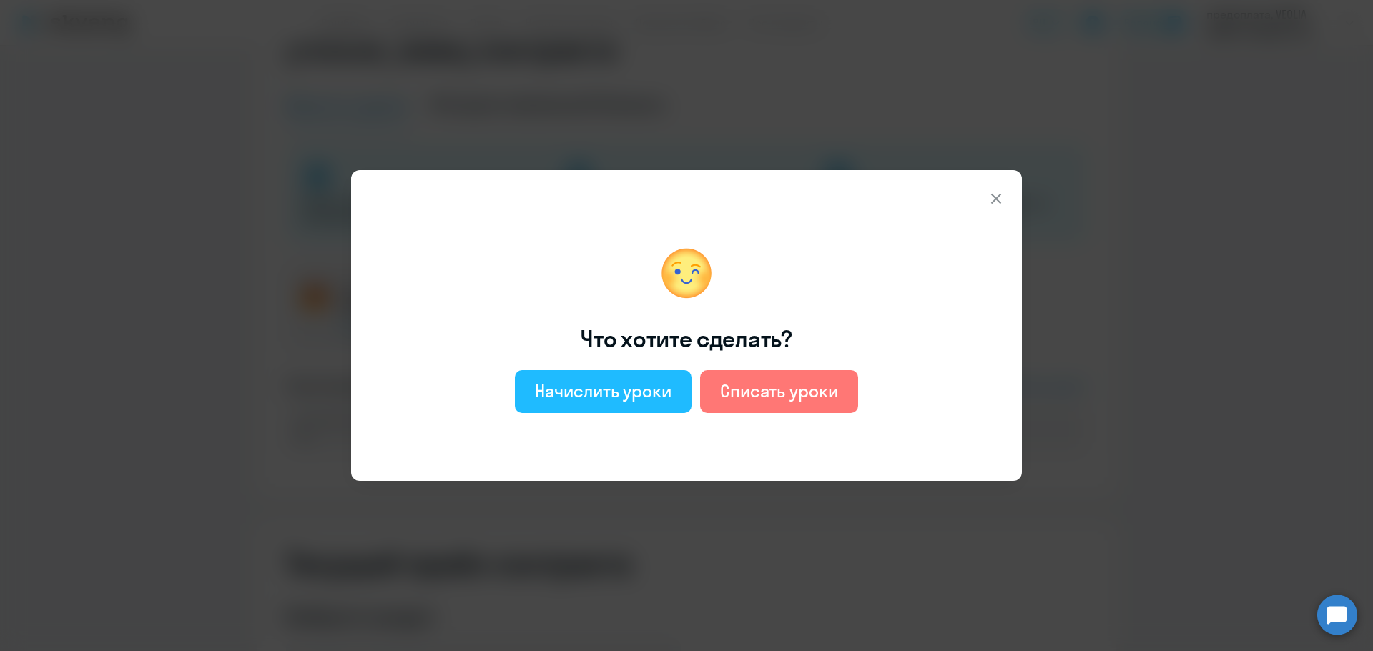
click at [631, 407] on button "Начислить уроки" at bounding box center [603, 391] width 177 height 43
select select "english_adult_not_native_speaker"
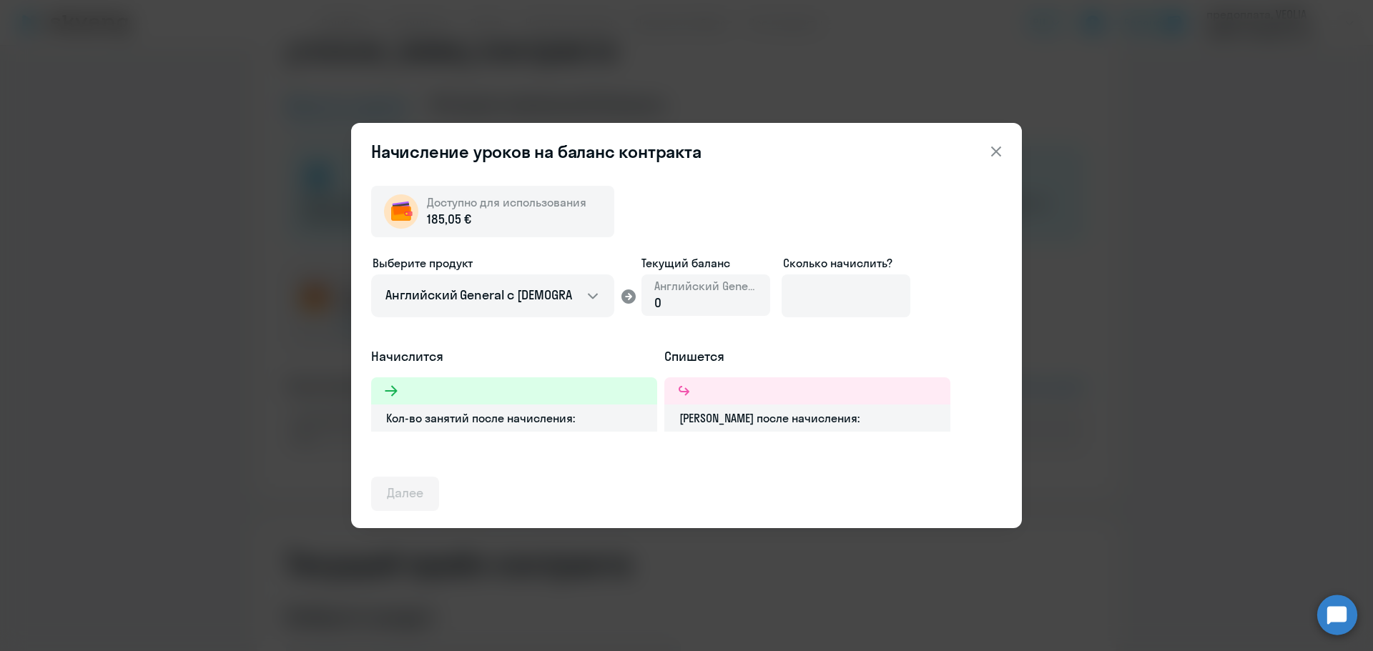
click at [710, 302] on div "0" at bounding box center [705, 303] width 103 height 19
click at [806, 294] on input at bounding box center [845, 296] width 129 height 43
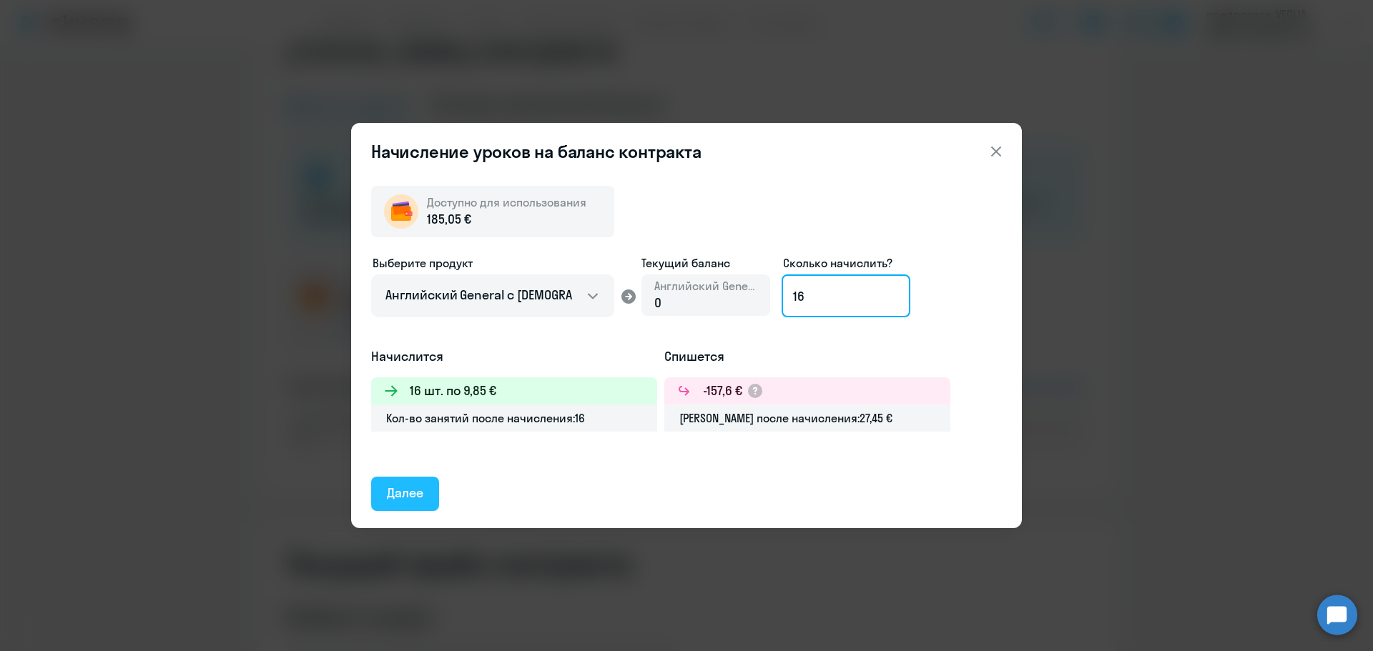
type input "16"
click at [420, 493] on div "Далее" at bounding box center [405, 493] width 36 height 19
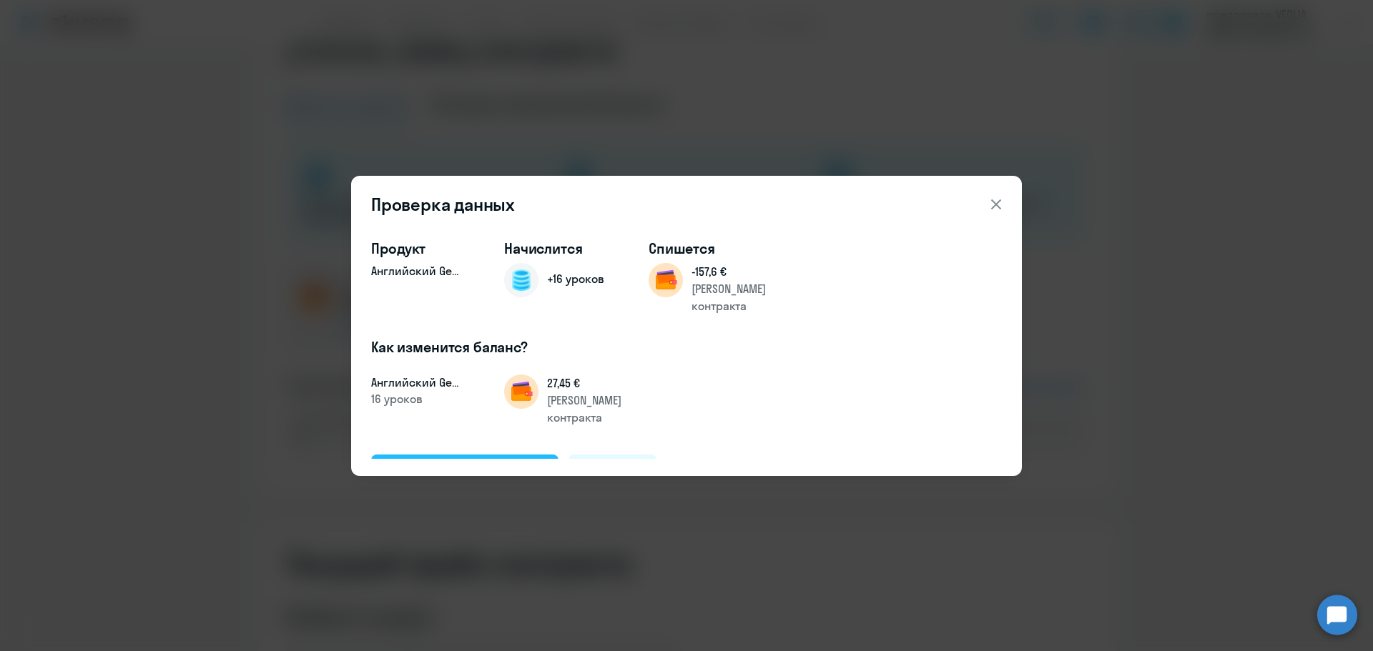
click at [465, 462] on div "Подтвердить и начислить" at bounding box center [465, 471] width 156 height 19
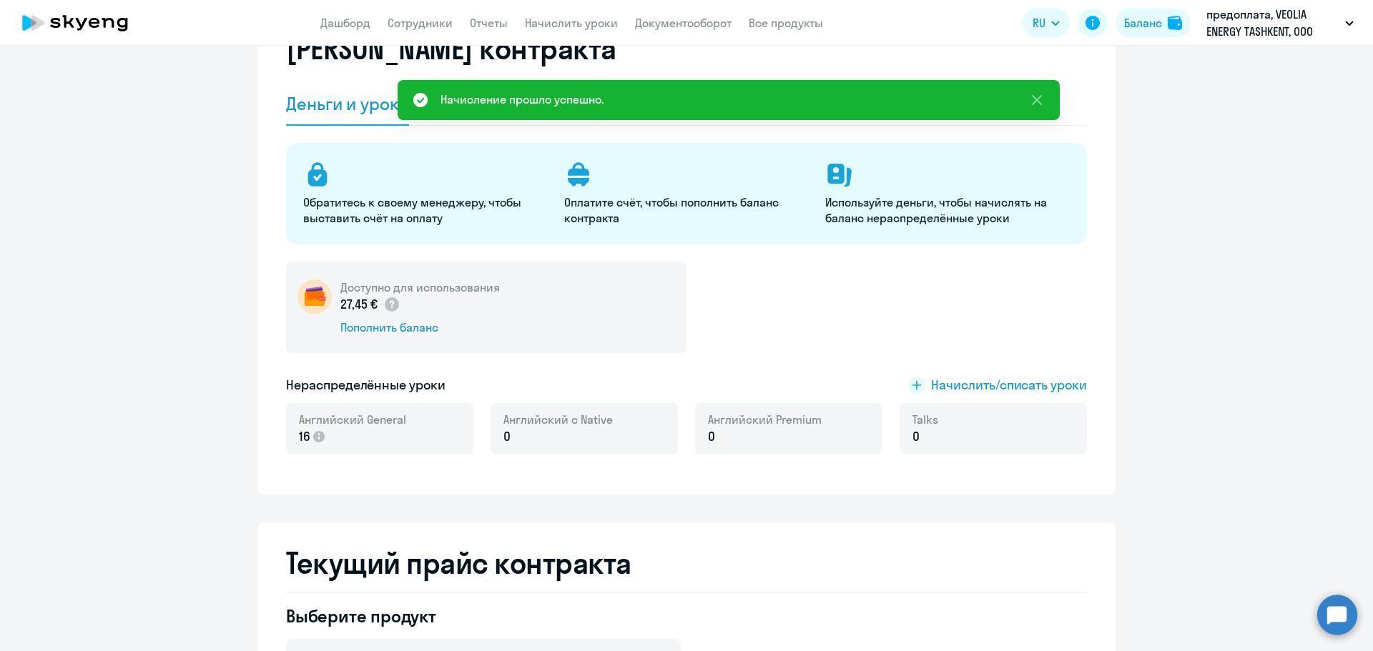
scroll to position [0, 0]
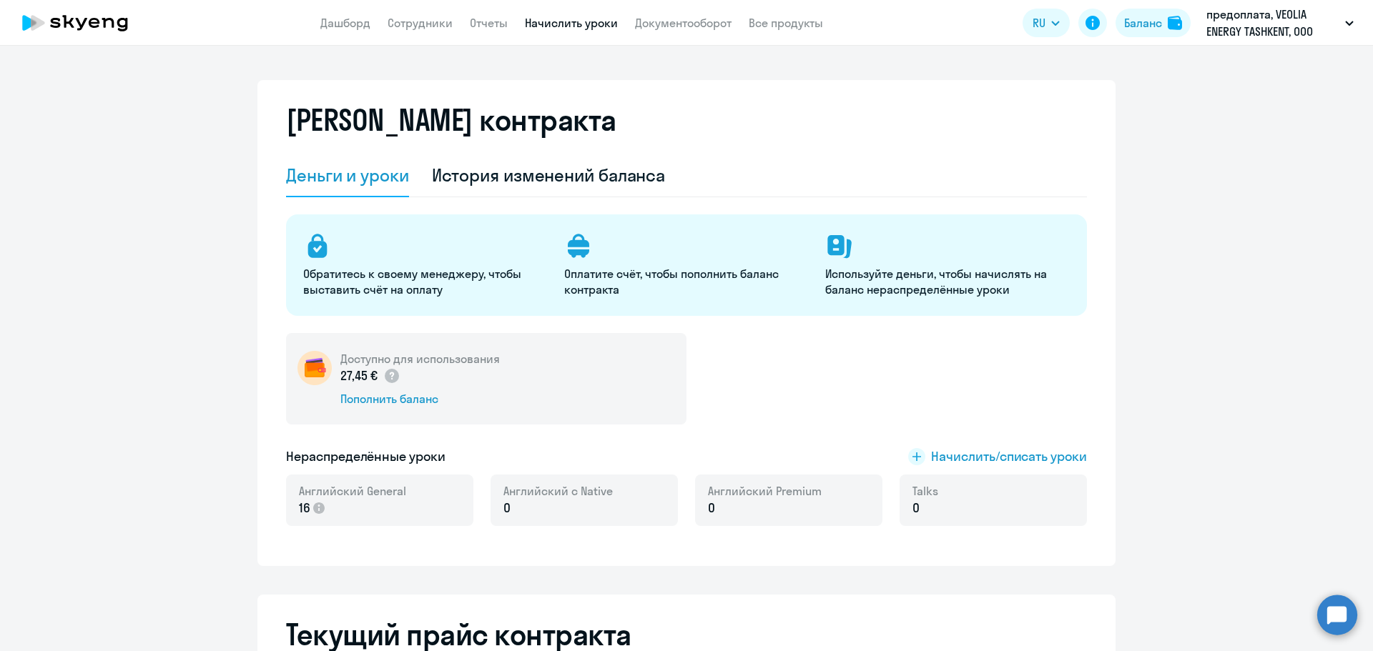
click at [558, 24] on link "Начислить уроки" at bounding box center [571, 23] width 93 height 14
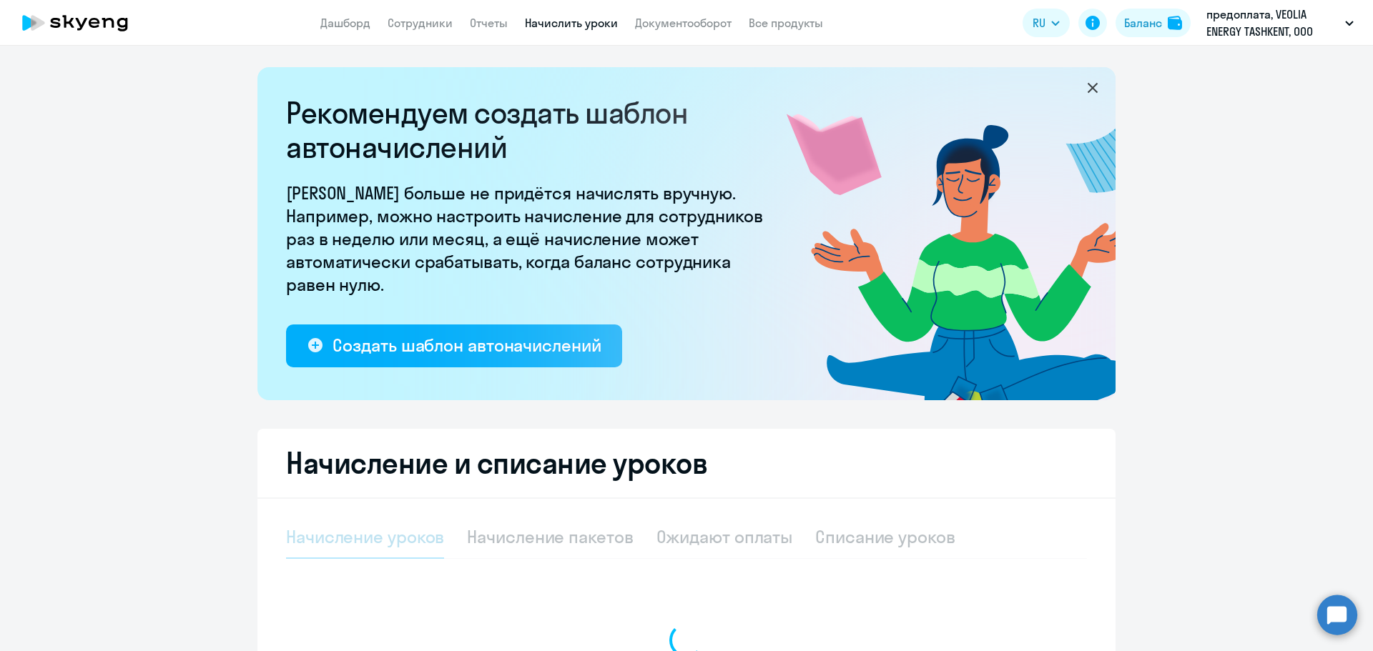
select select "10"
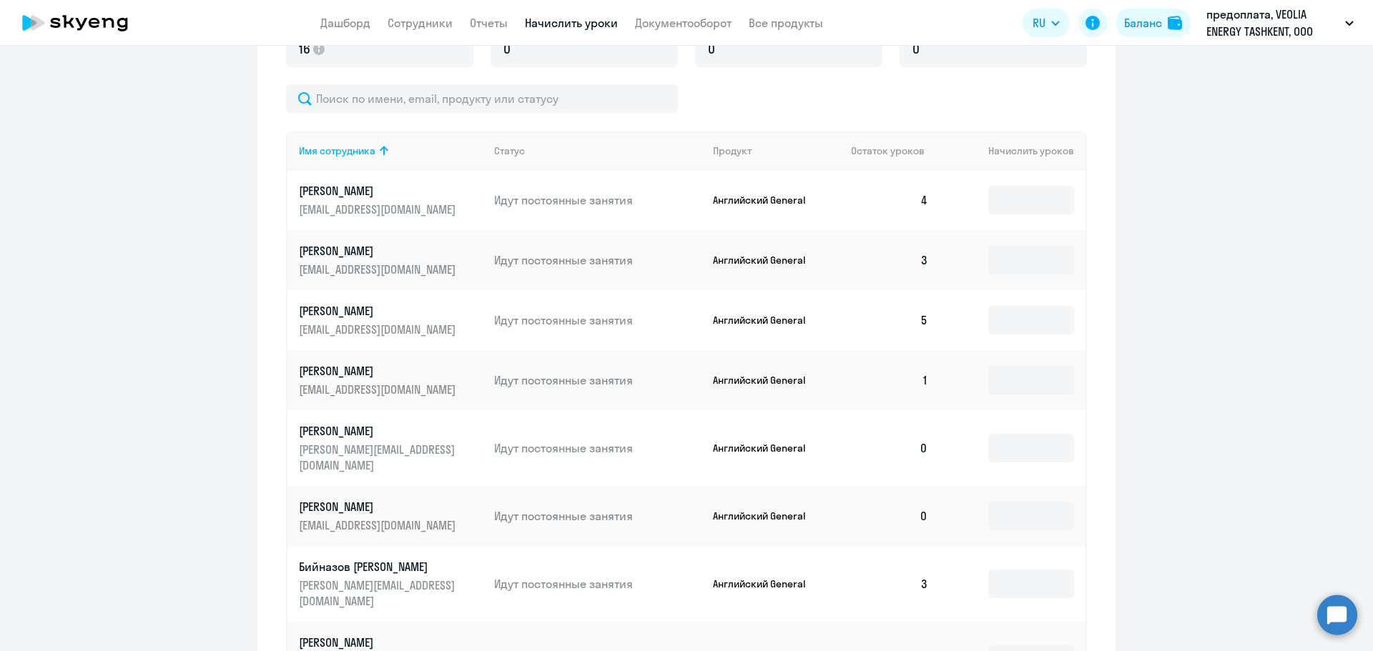
scroll to position [585, 0]
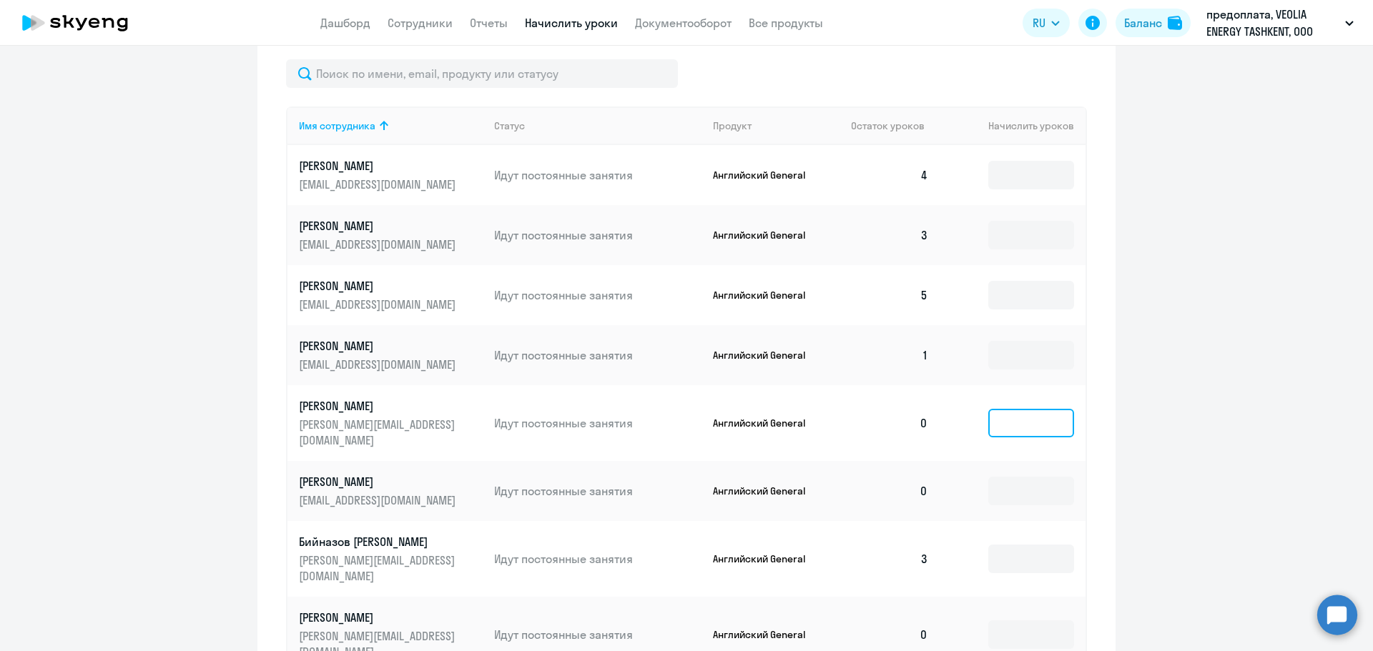
click at [1016, 419] on input at bounding box center [1031, 423] width 86 height 29
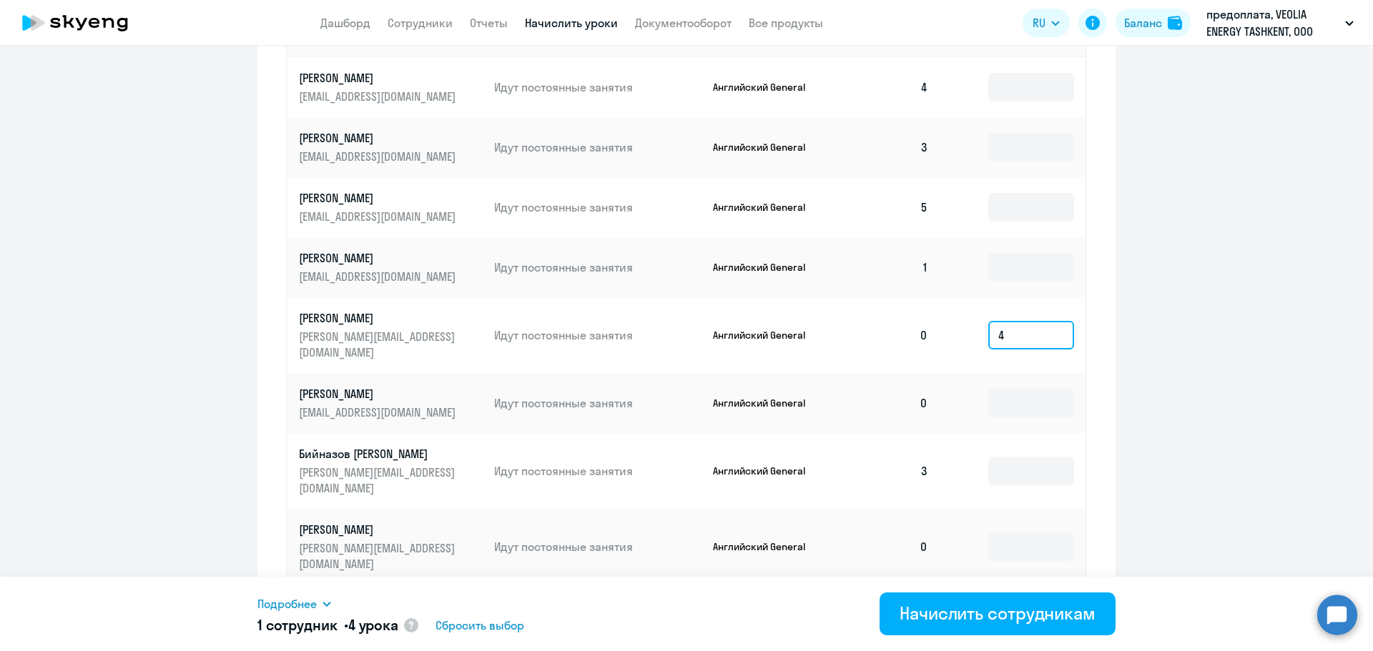
scroll to position [800, 0]
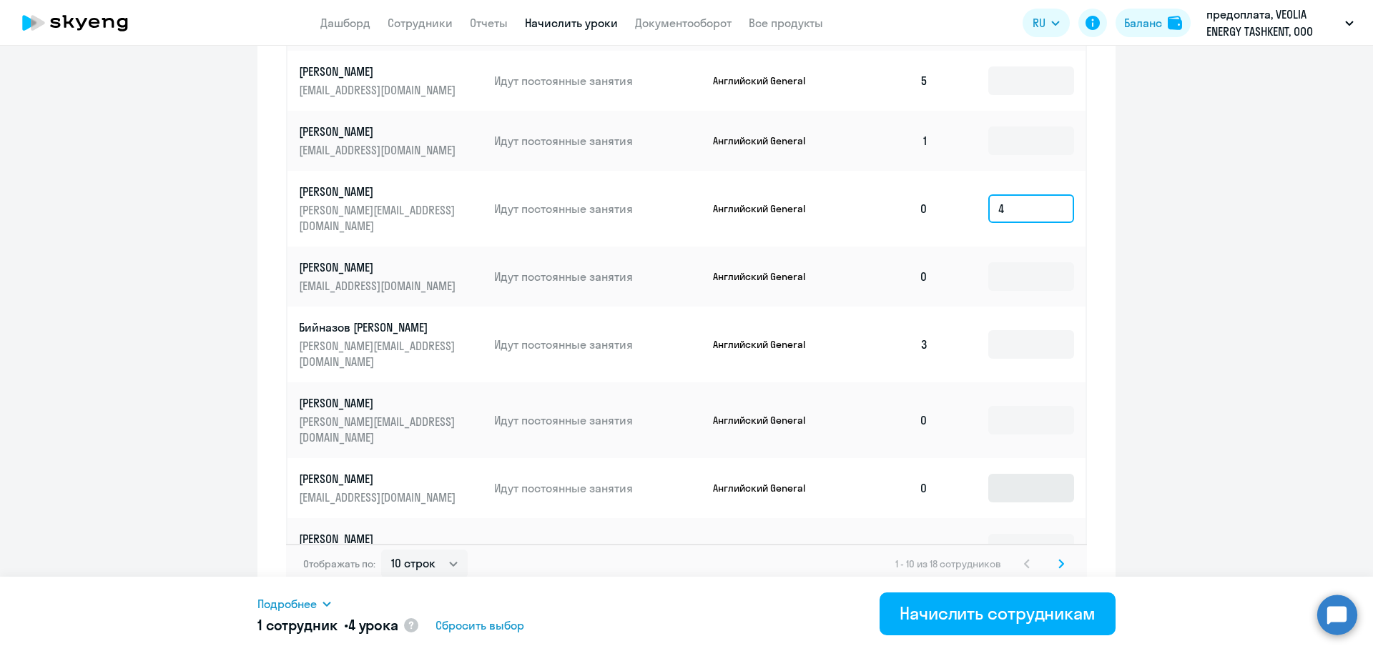
type input "4"
click at [1009, 474] on input at bounding box center [1031, 488] width 86 height 29
type input "4"
click at [387, 553] on select "10 строк 30 строк 50 строк" at bounding box center [424, 564] width 87 height 29
select select "30"
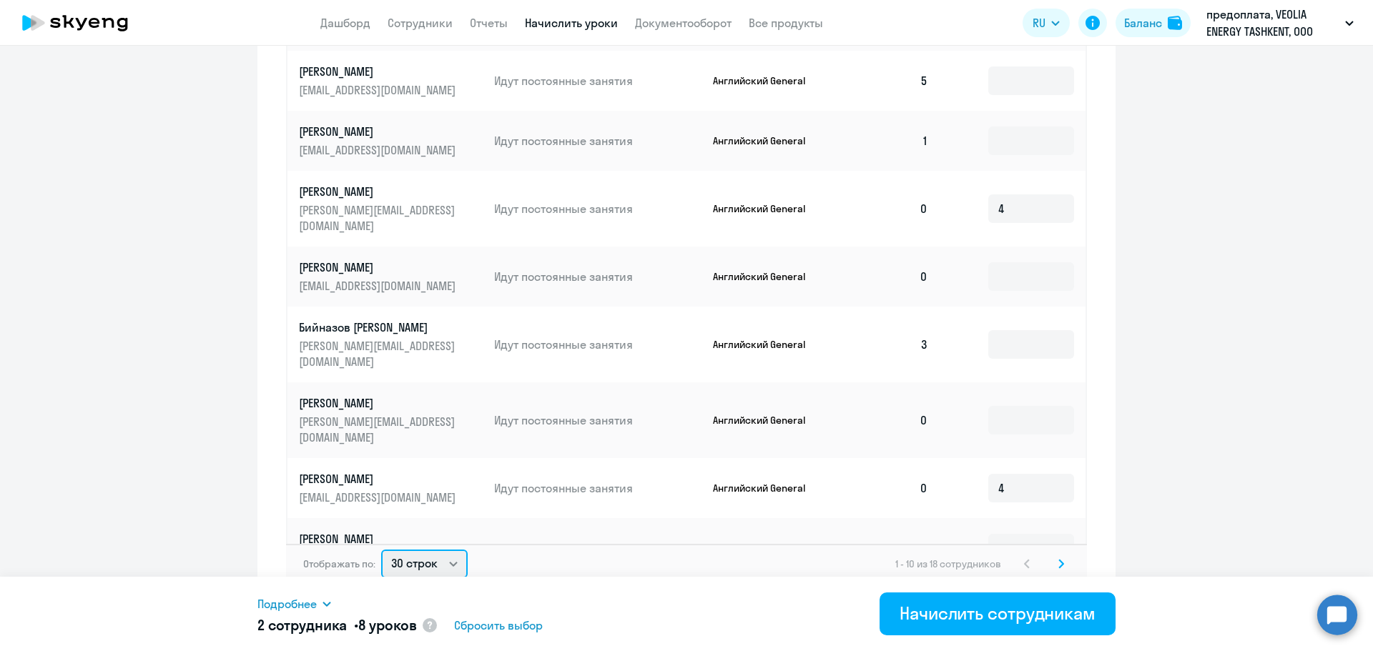
click at [381, 550] on select "10 строк 30 строк 50 строк" at bounding box center [424, 564] width 87 height 29
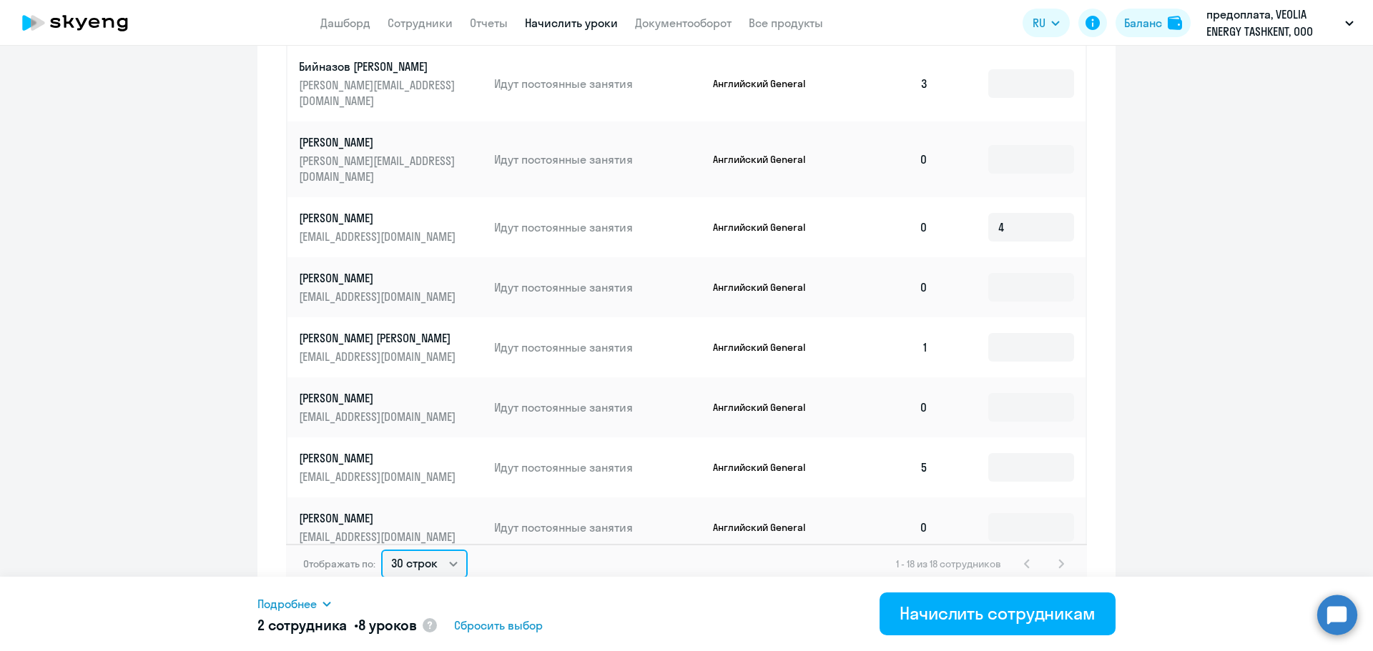
scroll to position [286, 0]
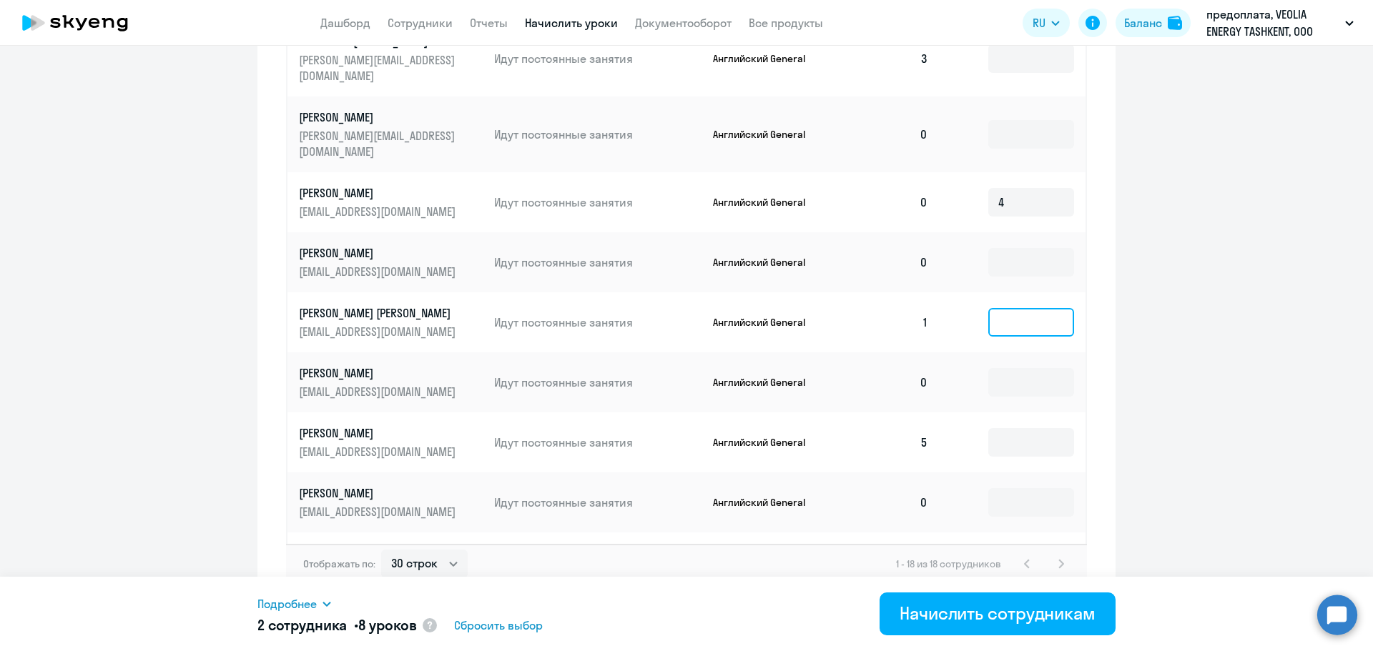
click at [996, 308] on input at bounding box center [1031, 322] width 86 height 29
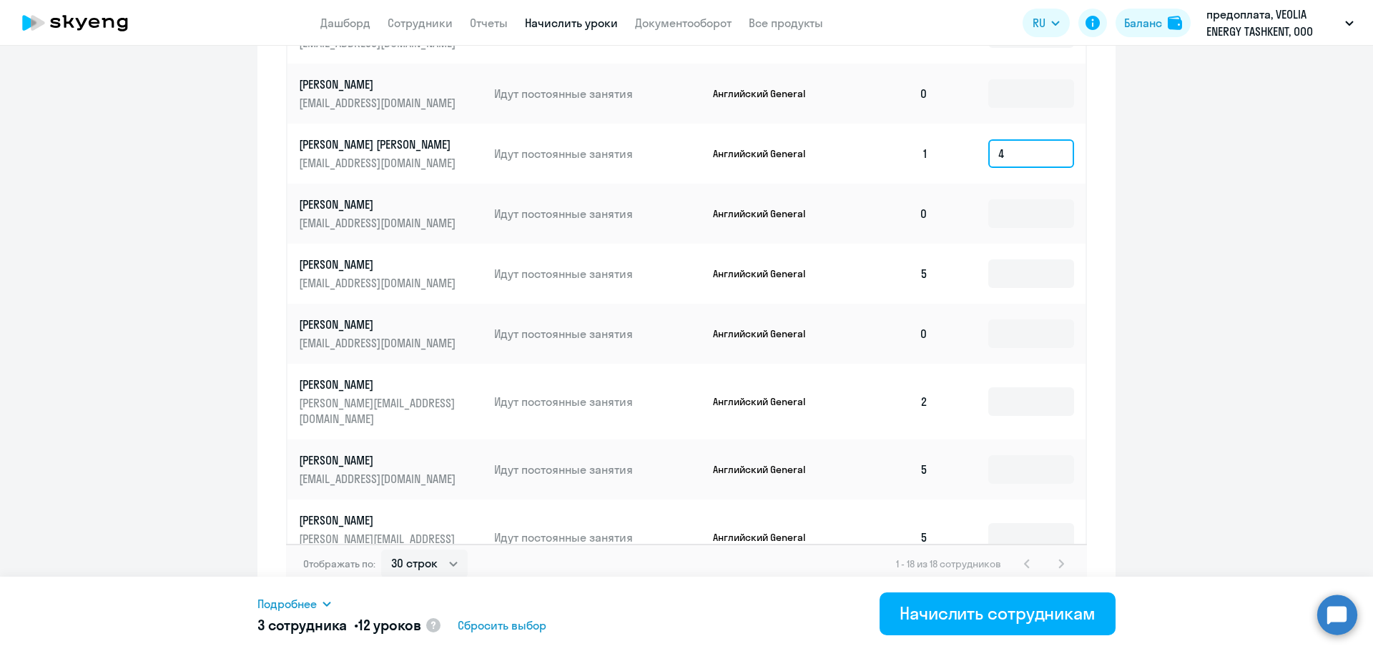
scroll to position [468, 0]
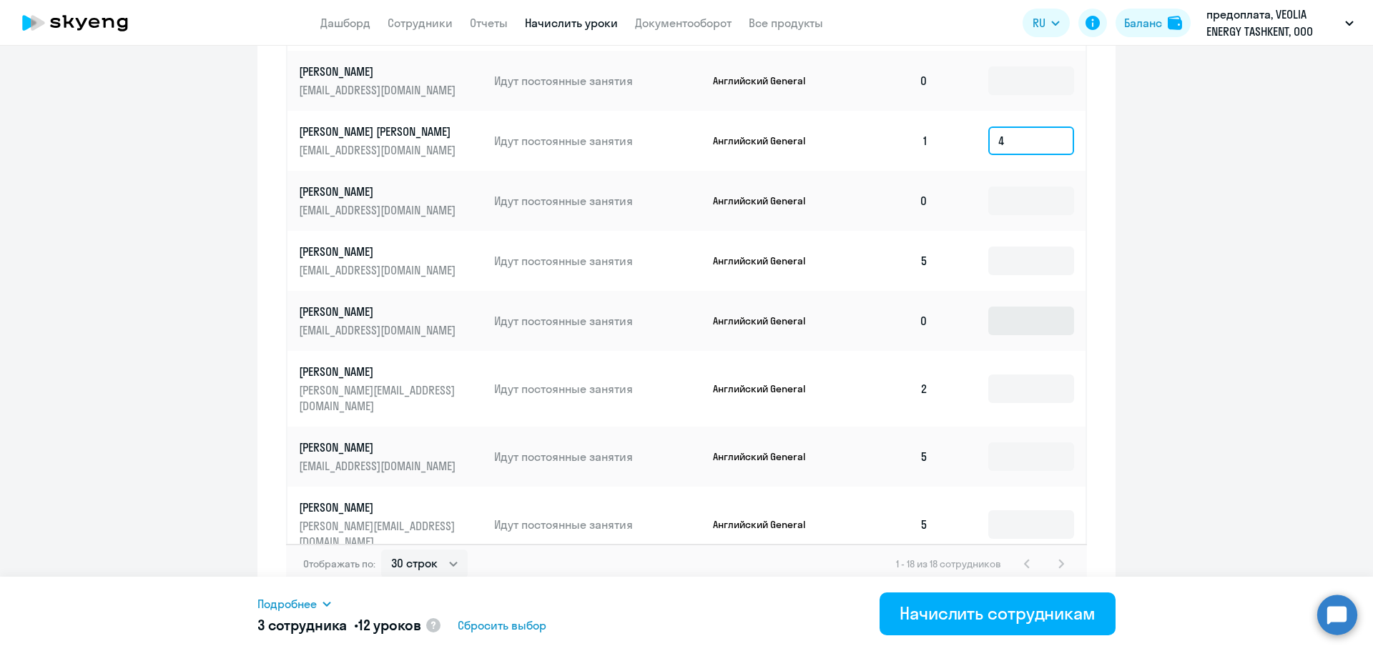
type input "4"
click at [1009, 307] on input at bounding box center [1031, 321] width 86 height 29
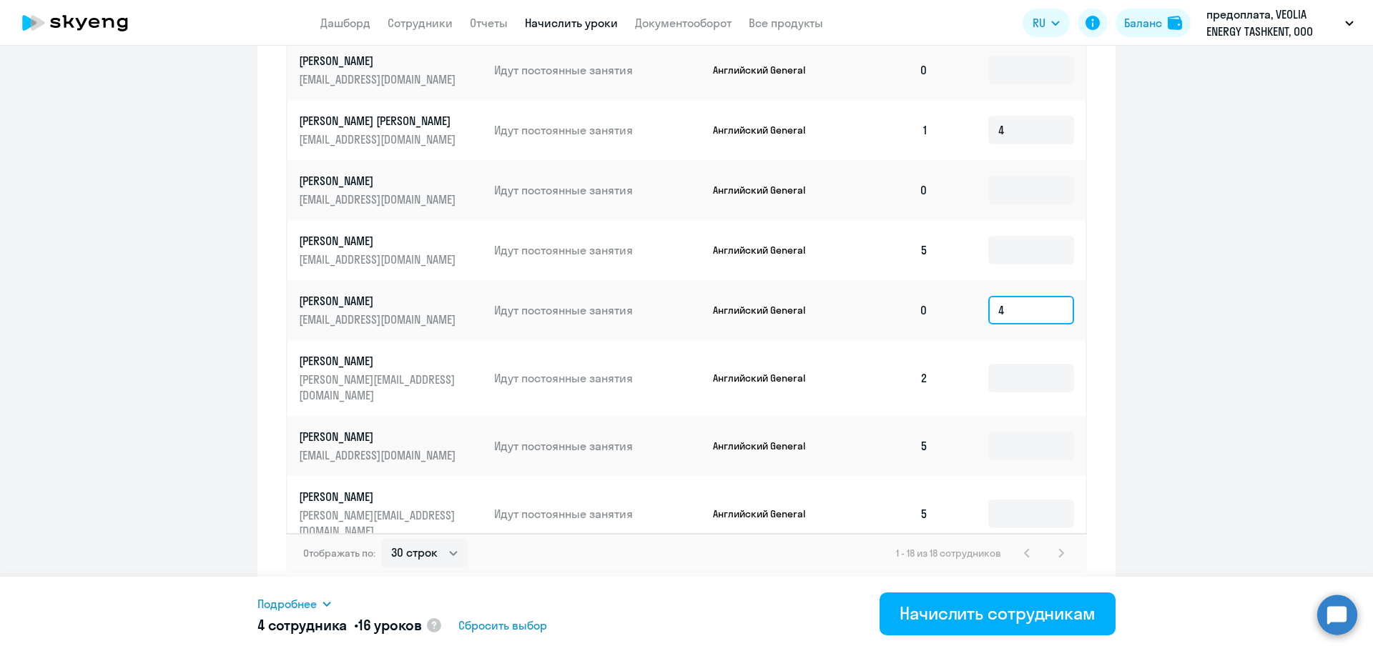
scroll to position [813, 0]
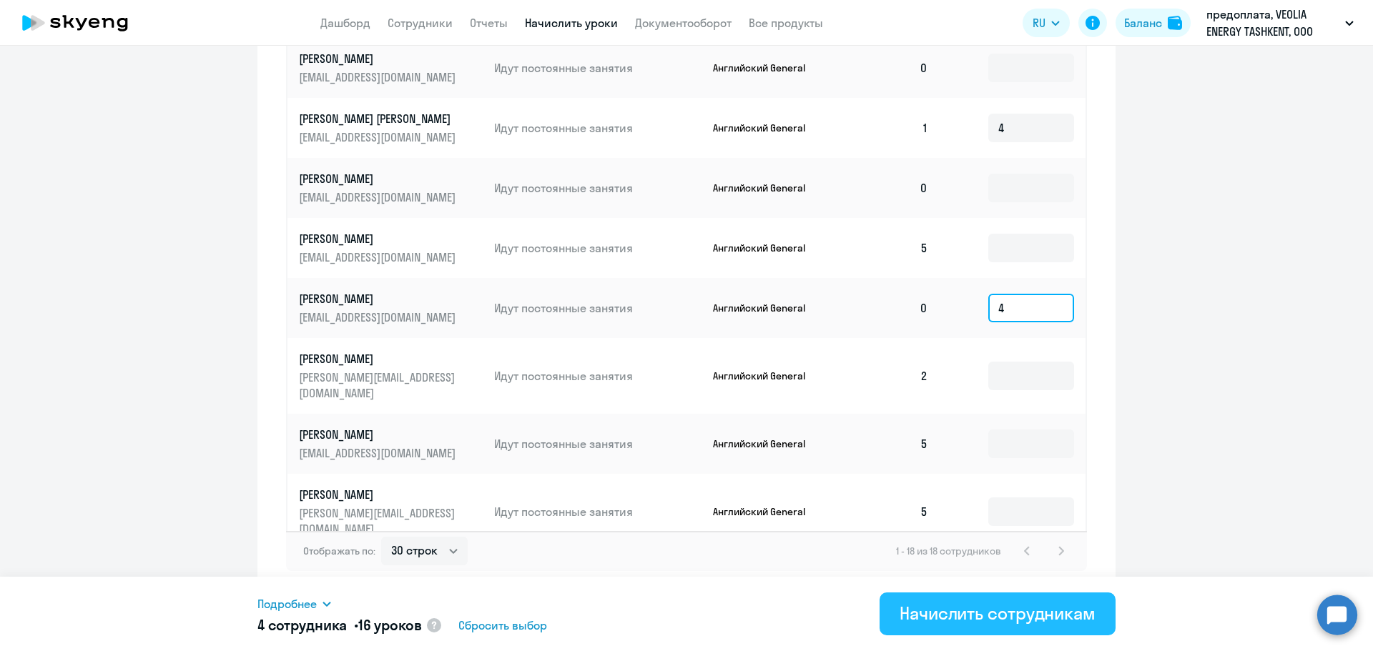
type input "4"
click at [1020, 620] on div "Начислить сотрудникам" at bounding box center [997, 613] width 196 height 23
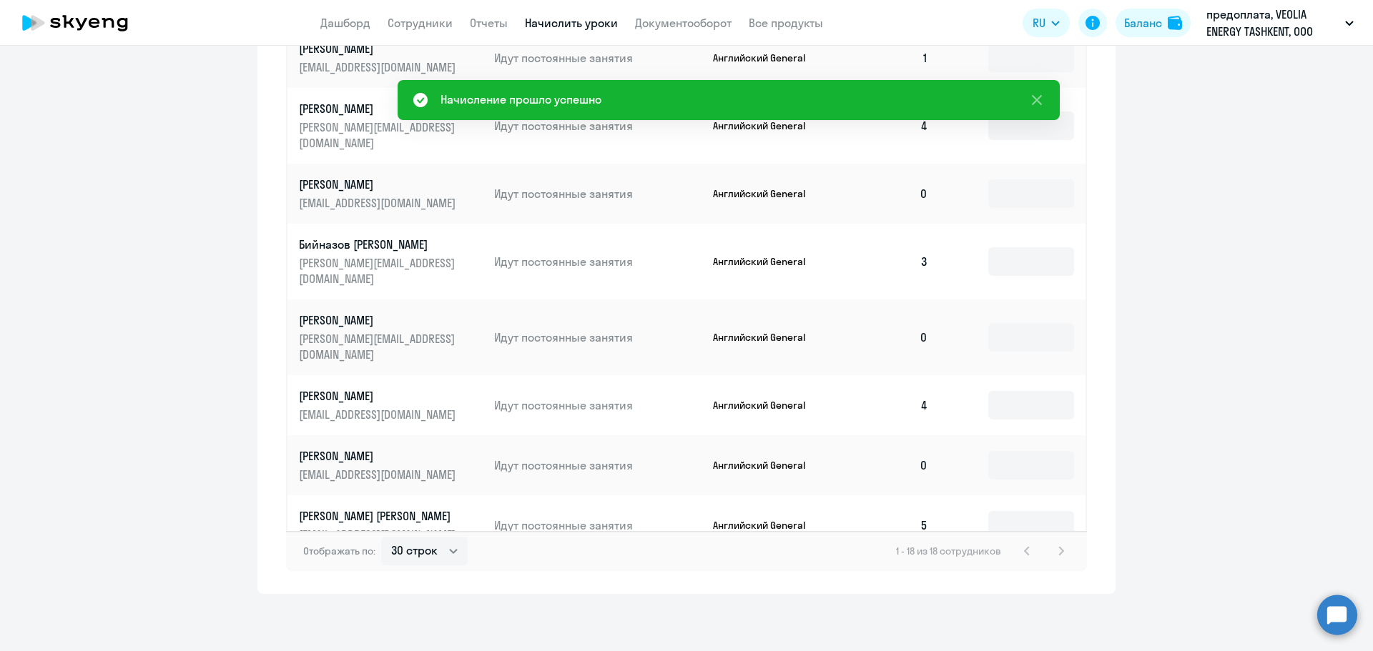
scroll to position [0, 0]
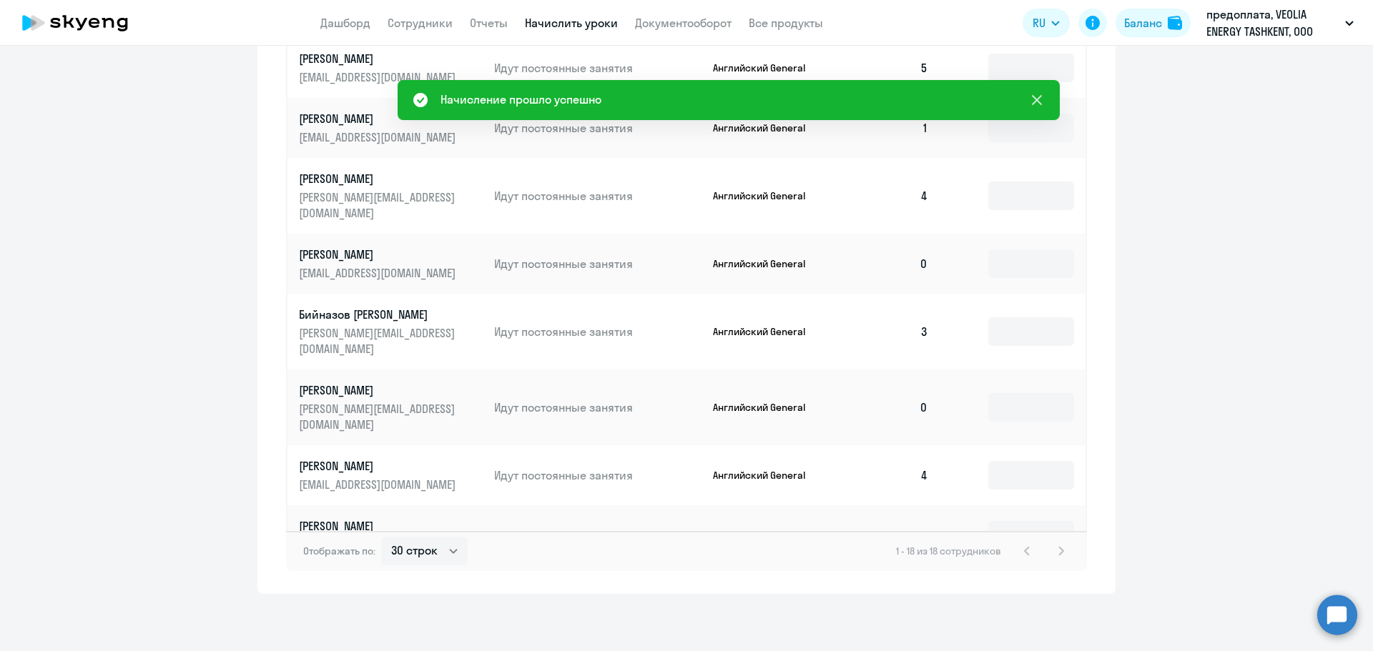
click at [1041, 101] on icon at bounding box center [1036, 100] width 17 height 17
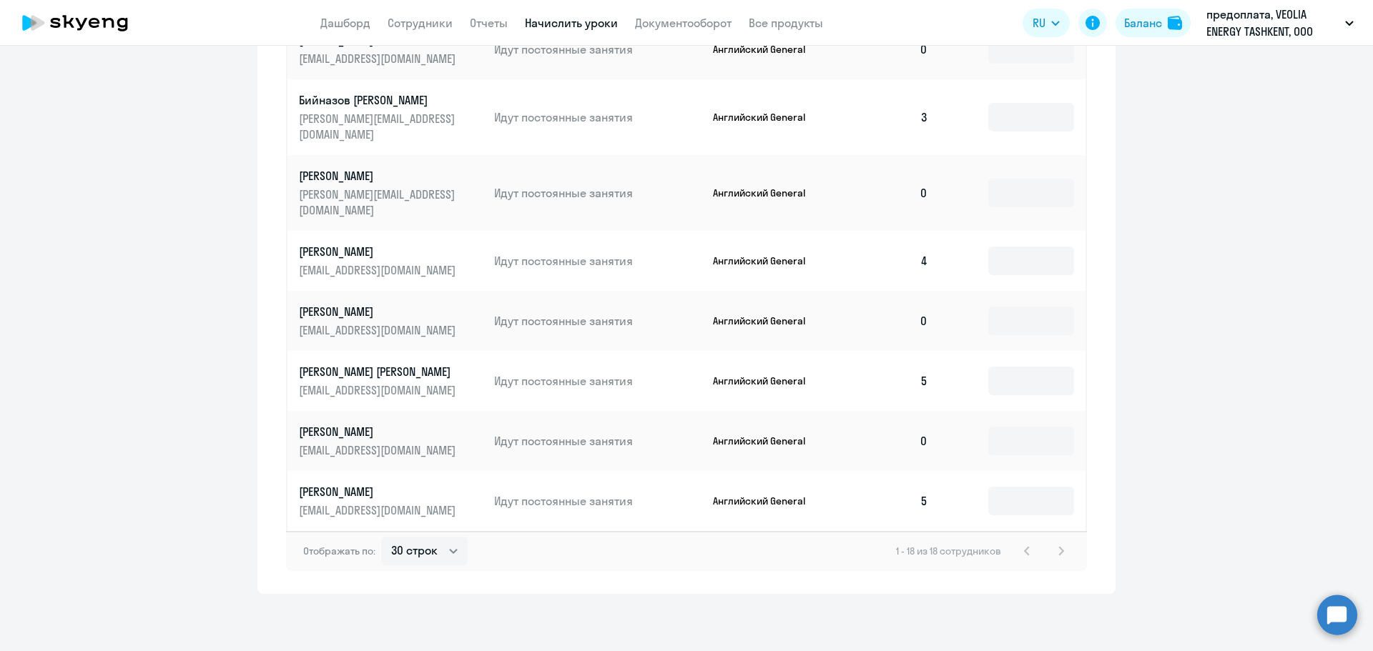
scroll to position [468, 0]
